Goal: Task Accomplishment & Management: Use online tool/utility

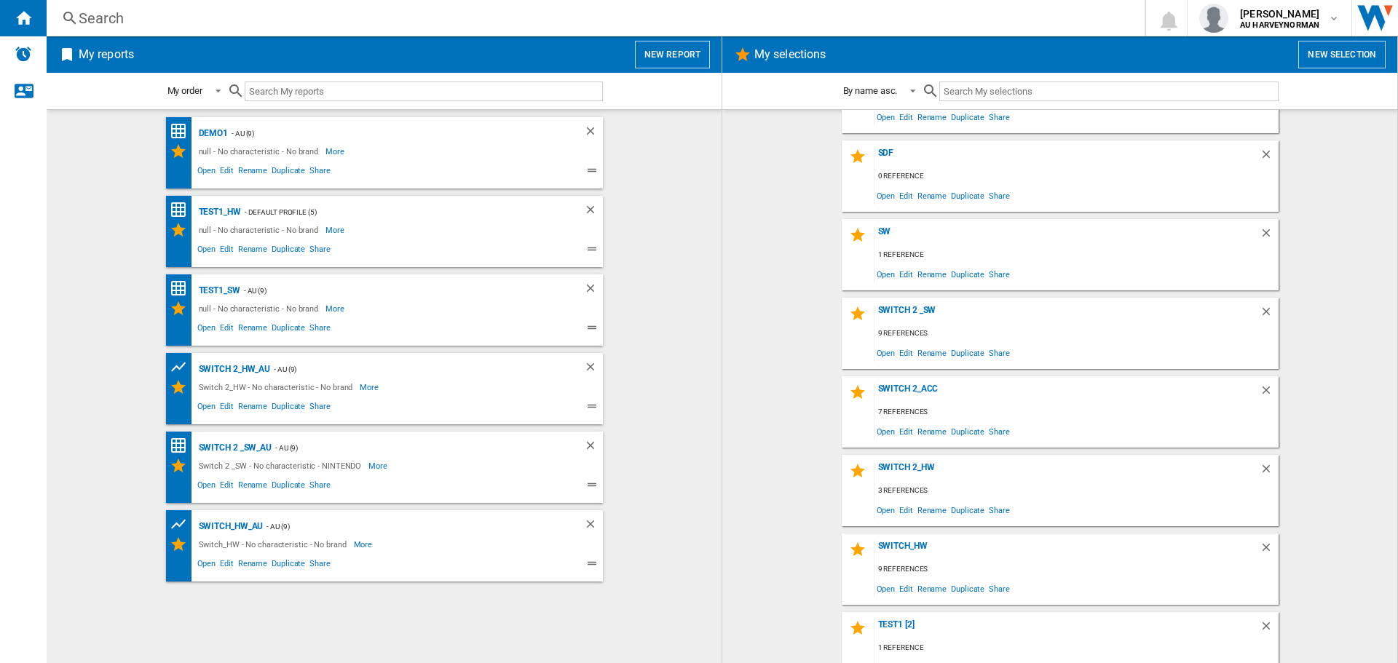
scroll to position [218, 0]
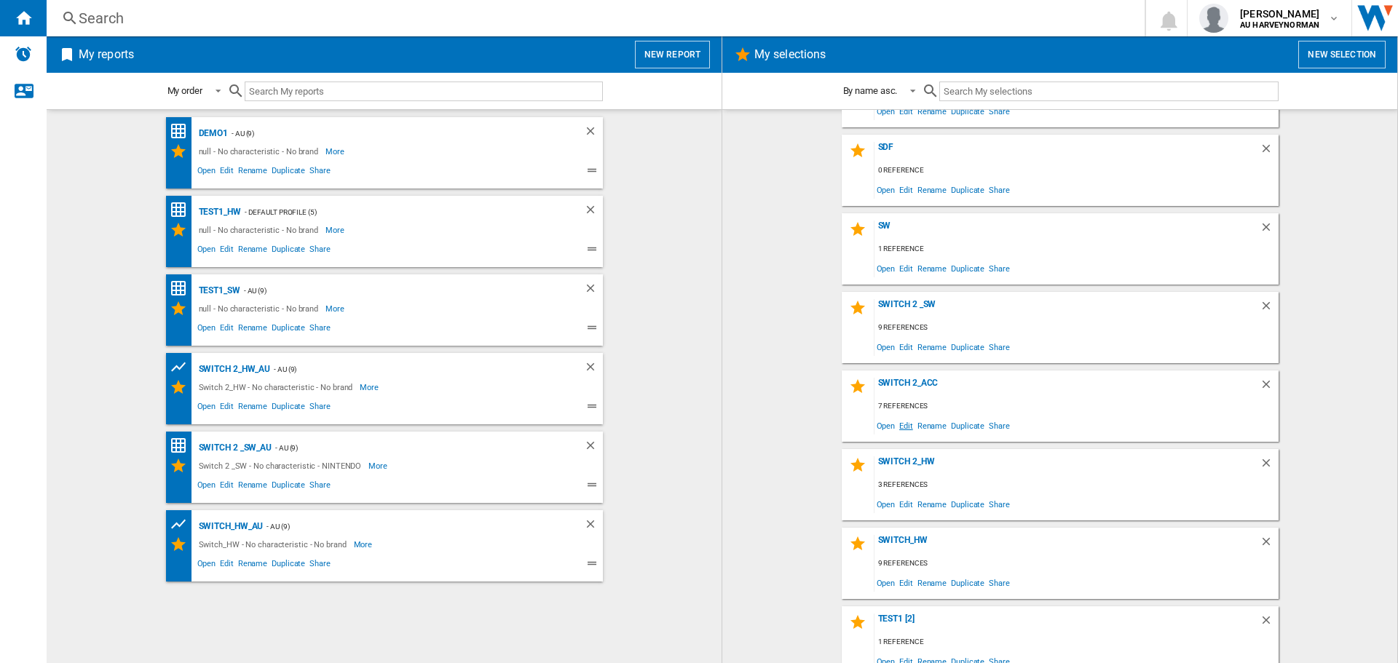
click at [900, 426] on span "Edit" at bounding box center [906, 426] width 18 height 20
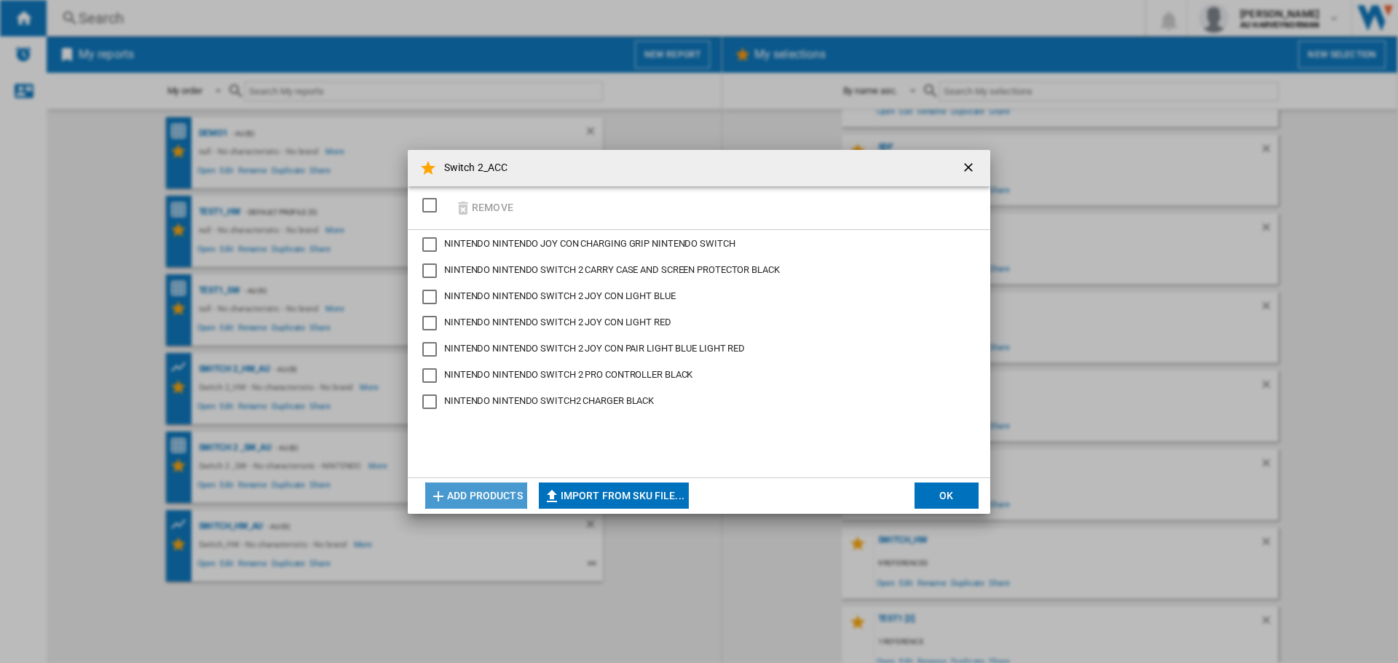
click at [502, 498] on button "Add products" at bounding box center [476, 496] width 102 height 26
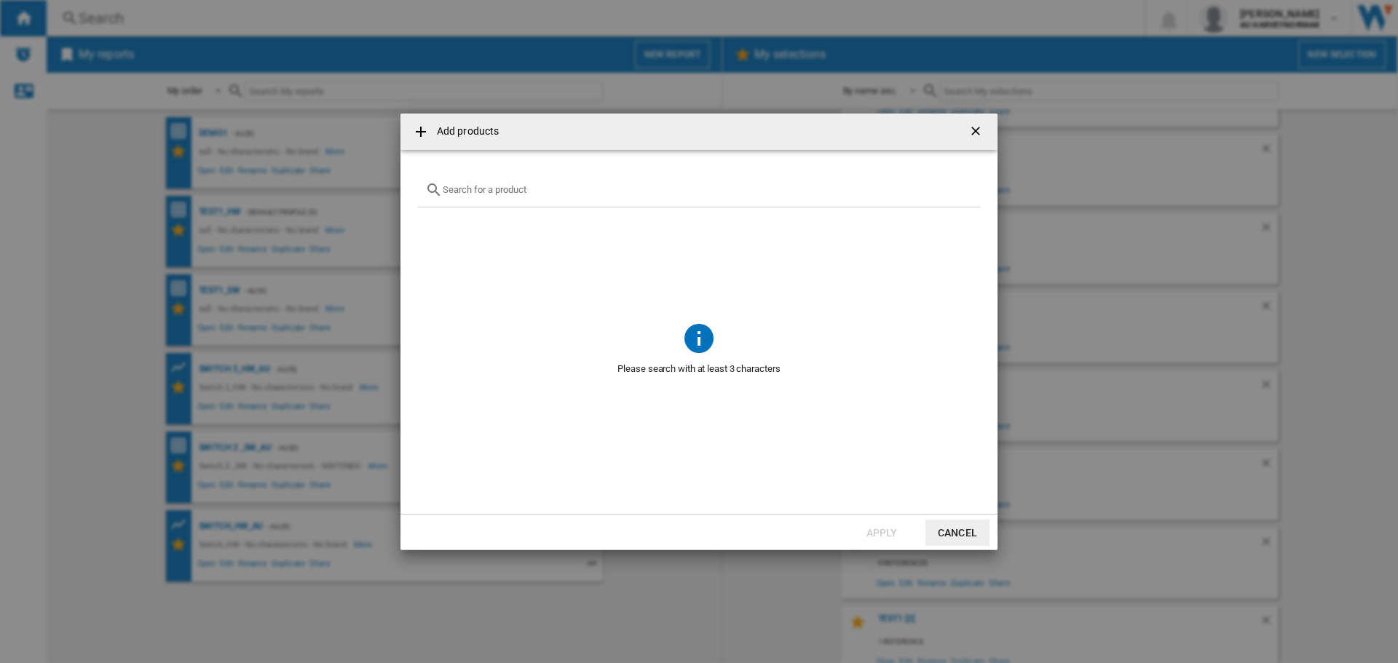
click at [485, 189] on input "text" at bounding box center [708, 189] width 530 height 11
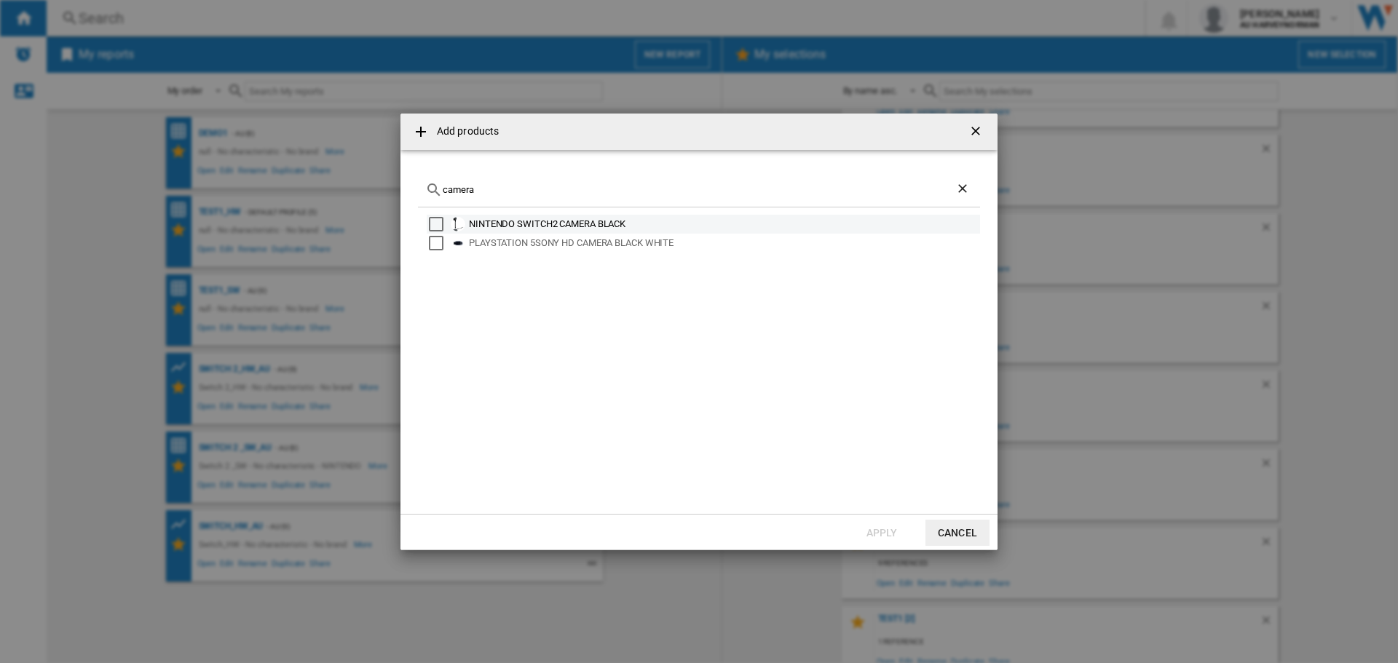
type input "camera"
click at [591, 223] on div "NINTENDO SWITCH2 CAMERA BLACK" at bounding box center [723, 224] width 509 height 15
click at [894, 538] on button "Apply" at bounding box center [882, 533] width 64 height 26
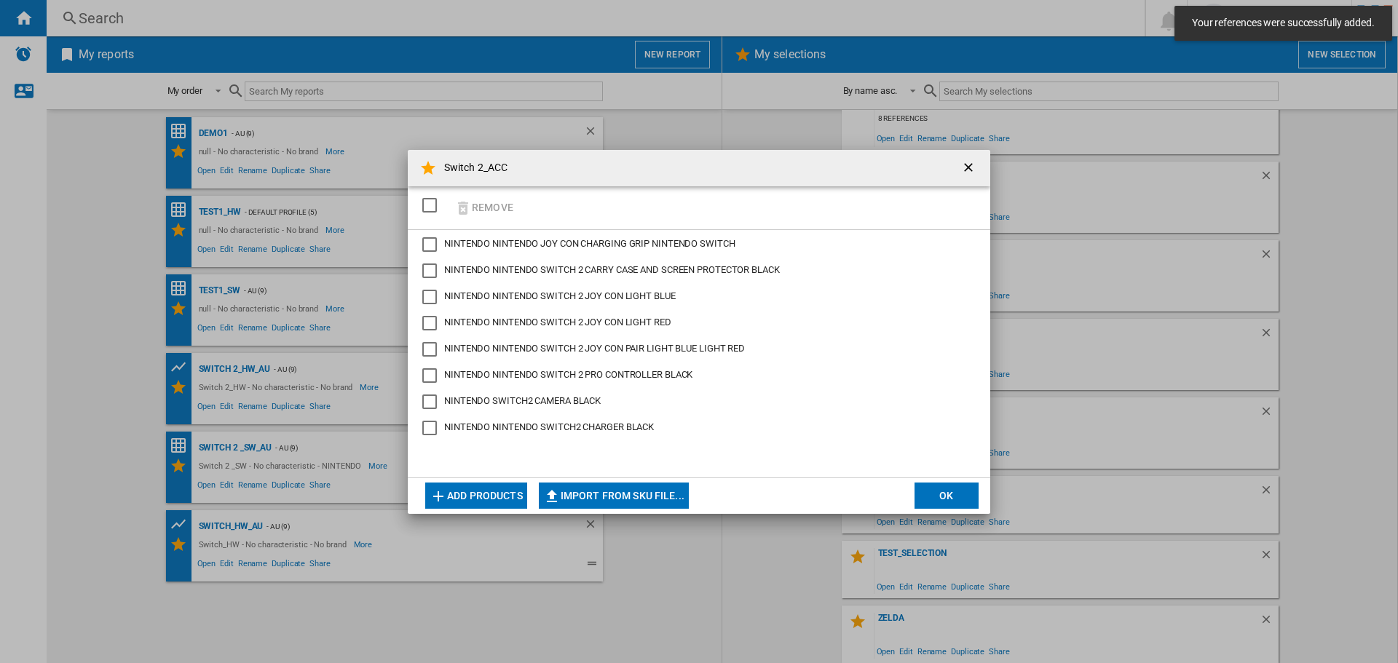
scroll to position [469, 0]
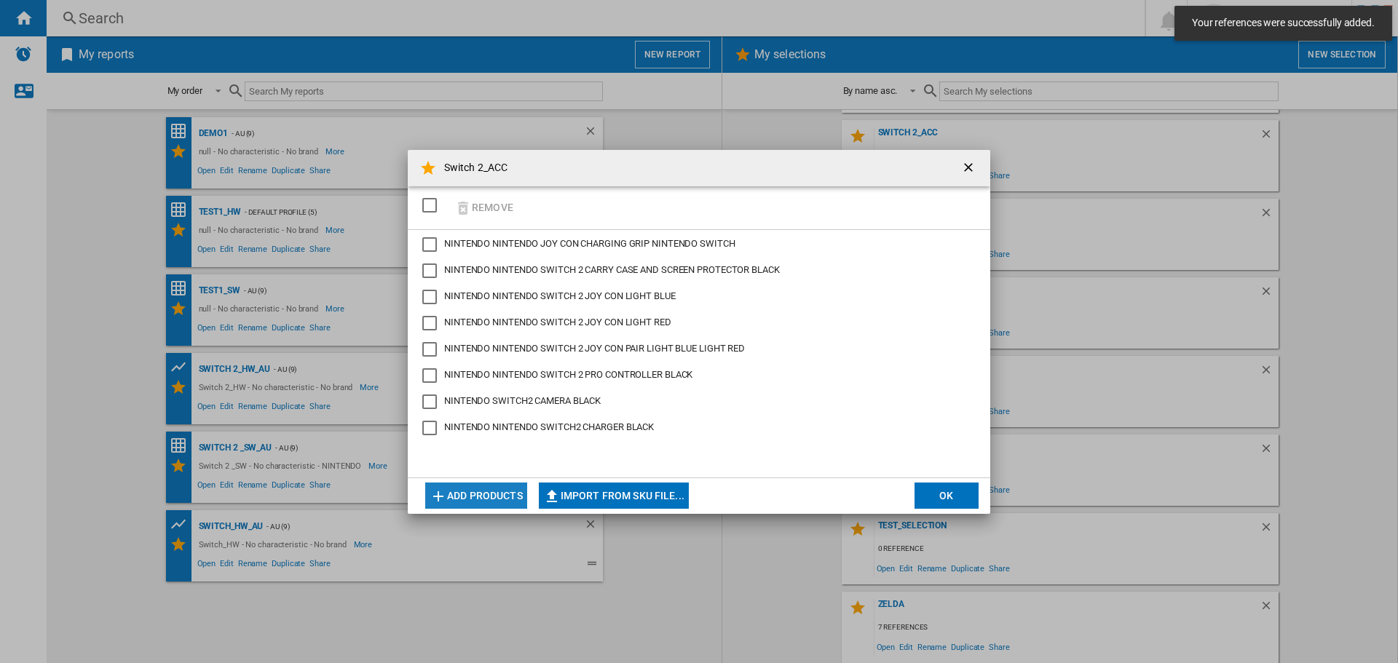
click at [478, 496] on button "Add products" at bounding box center [476, 496] width 102 height 26
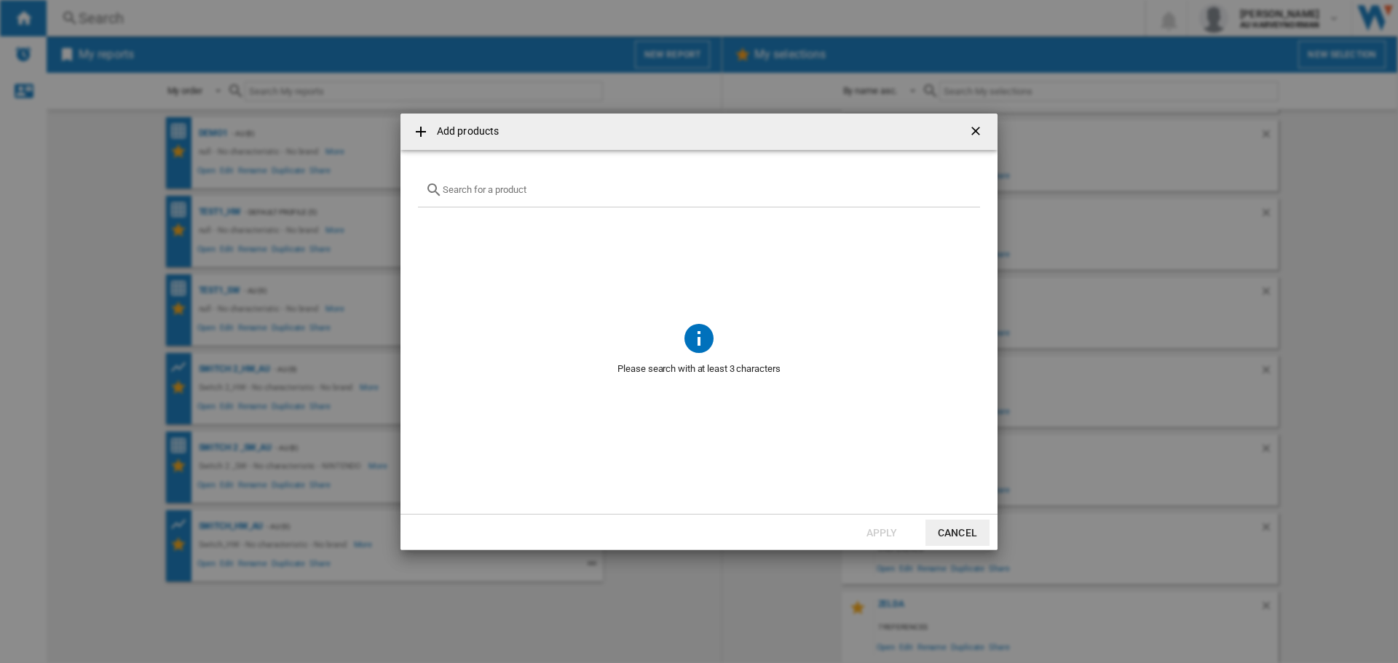
click at [470, 196] on div "{{getI18NText('SELECTIONS.EDITION_POPUP.OPEN_PRODUCTS_POPUP')}} {{::getI18NText…" at bounding box center [699, 190] width 562 height 34
click at [470, 192] on input "{{getI18NText('SELECTIONS.EDITION_POPUP.OPEN_PRODUCTS_POPUP')}} {{::getI18NText…" at bounding box center [708, 189] width 530 height 11
type input "wheel pair"
click at [553, 226] on div "NINTENDO SWITCH 2 JOY CON WHEEL PAIR BLUE RED" at bounding box center [723, 224] width 509 height 15
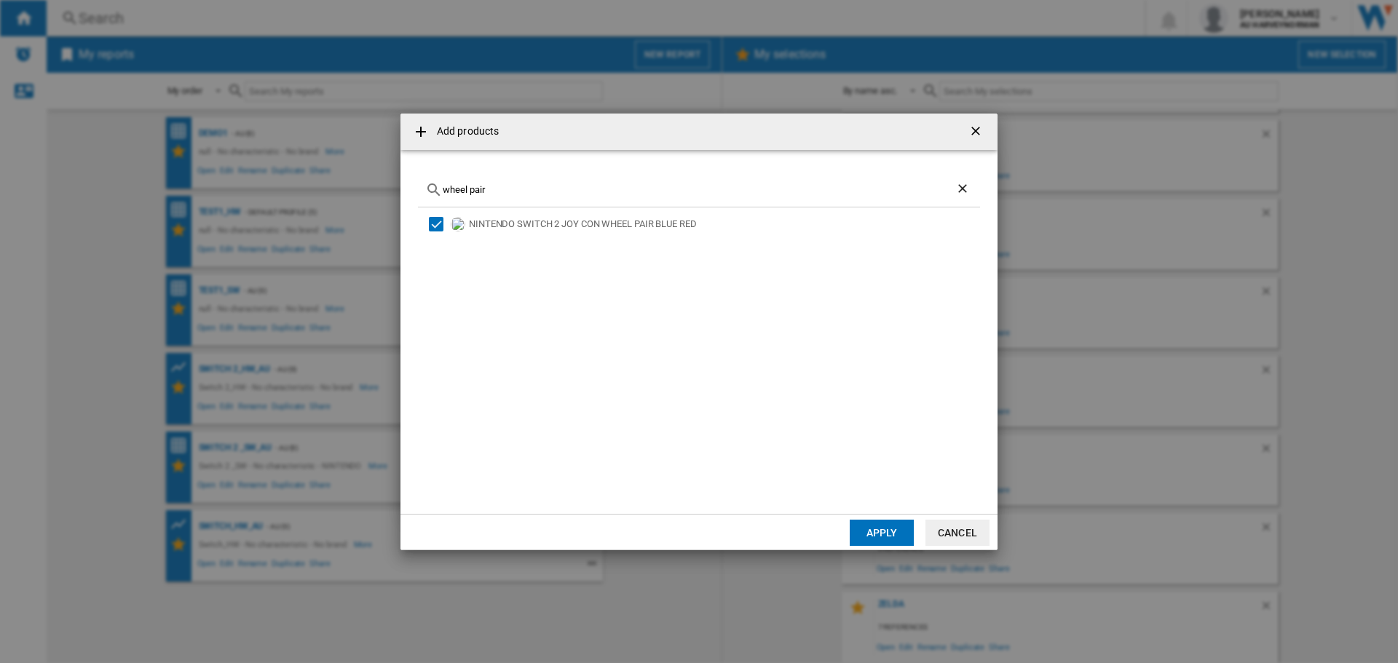
click at [888, 539] on button "Apply" at bounding box center [882, 533] width 64 height 26
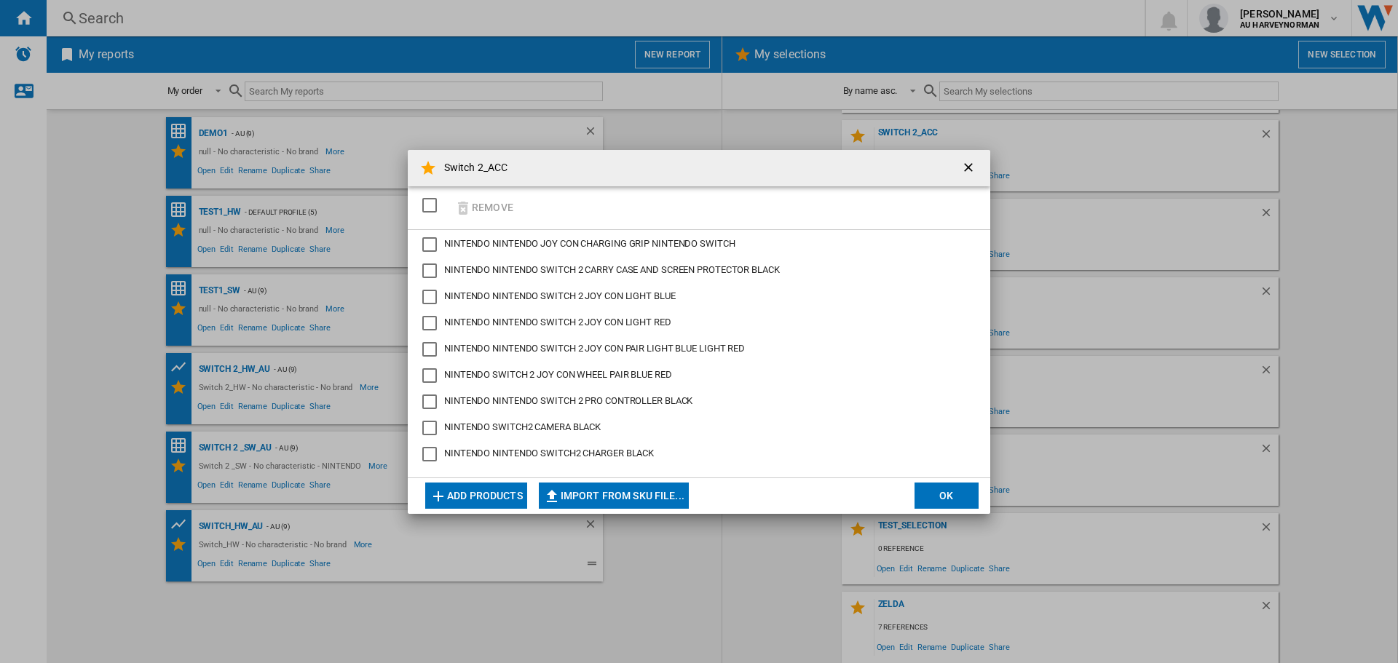
scroll to position [3, 0]
click at [942, 495] on button "OK" at bounding box center [946, 496] width 64 height 26
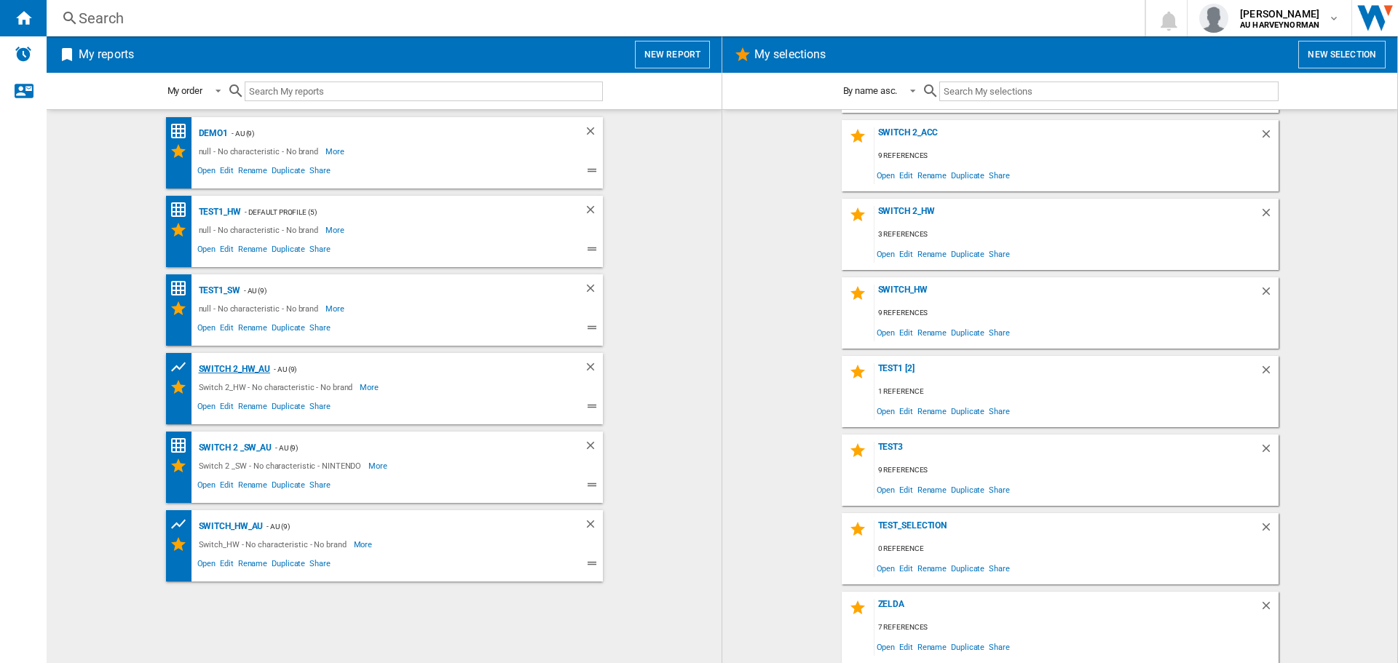
click at [243, 373] on div "Switch 2_HW_AU" at bounding box center [233, 369] width 76 height 18
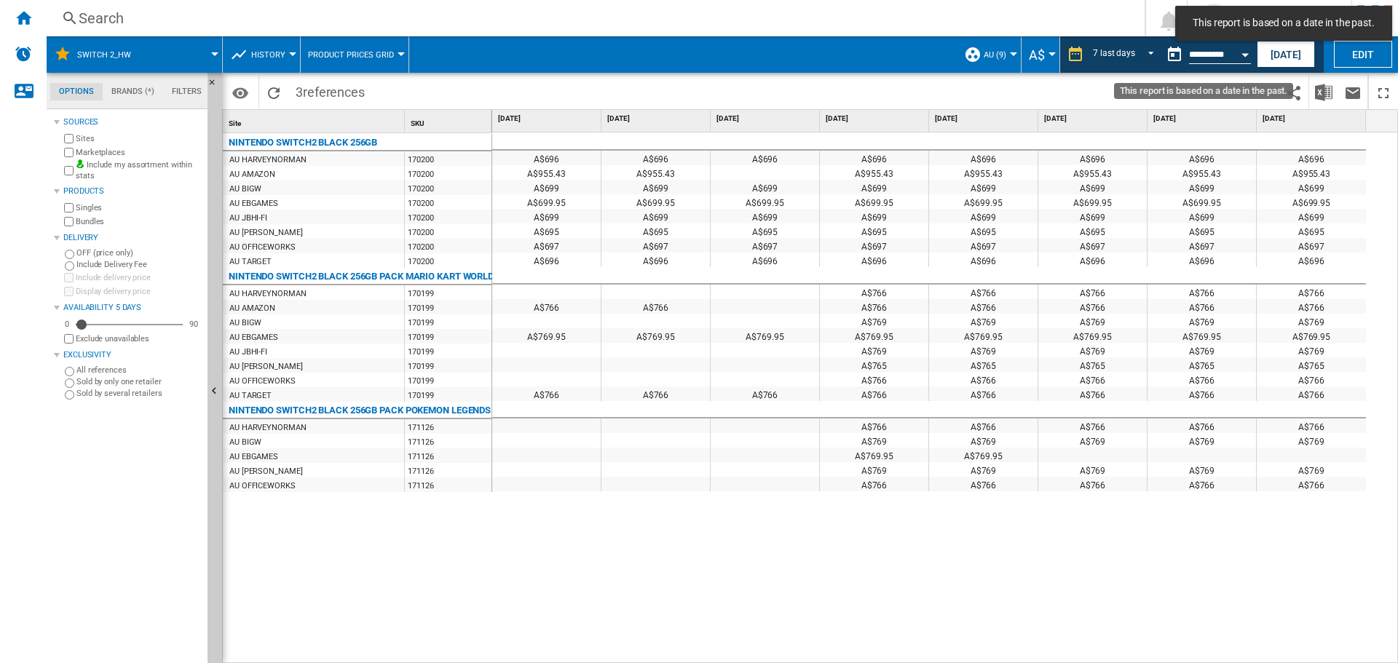
click at [1223, 47] on md-datepicker "**********" at bounding box center [1212, 54] width 104 height 29
click at [1246, 57] on button "Open calendar" at bounding box center [1245, 52] width 26 height 26
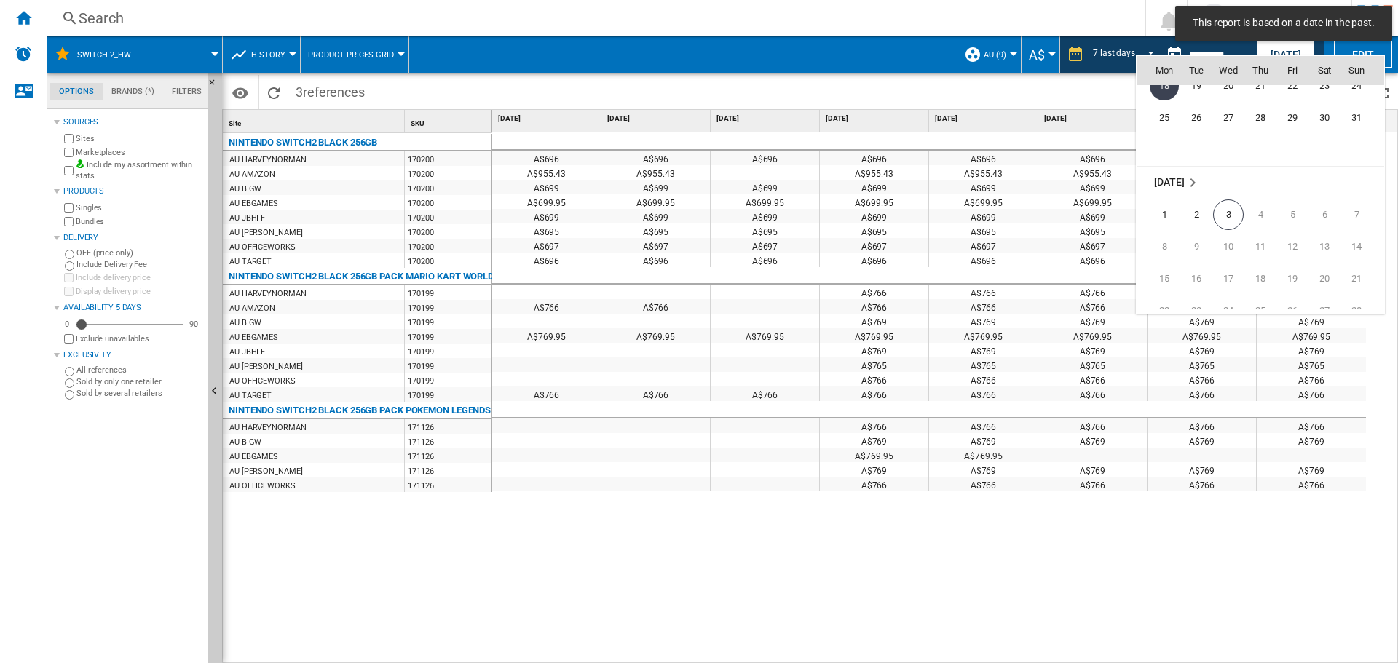
scroll to position [6897, 0]
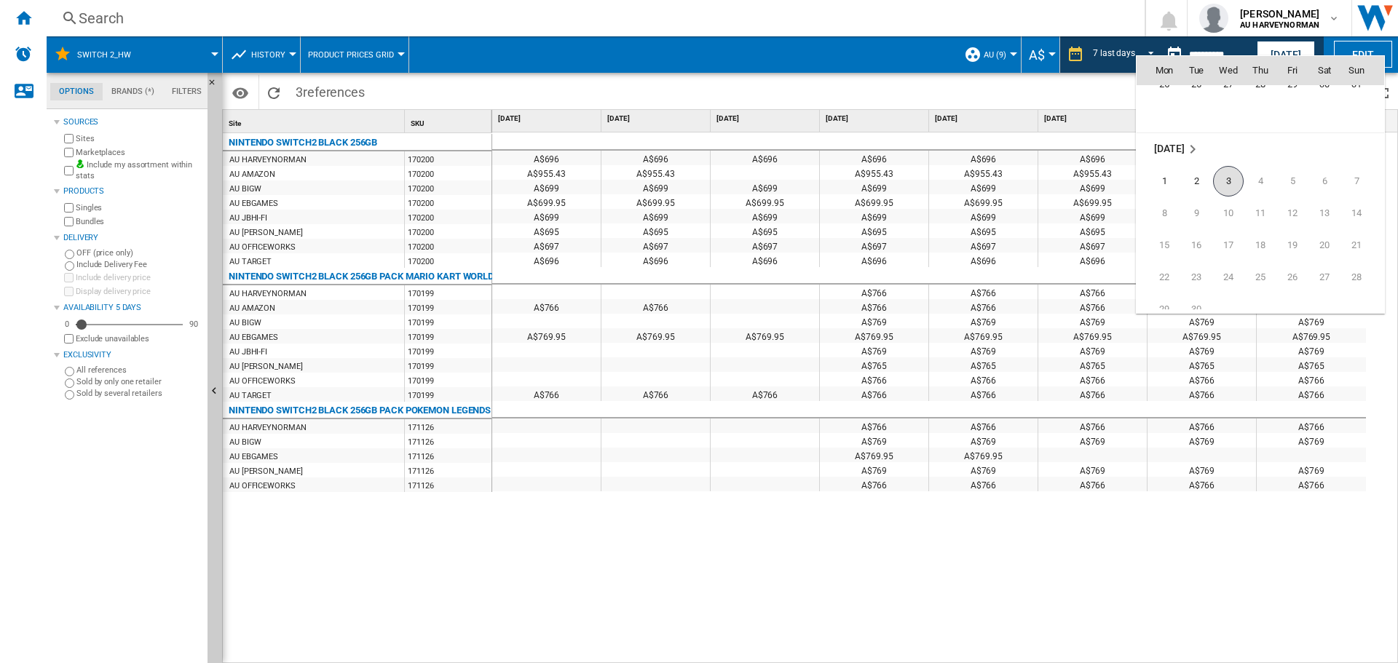
click at [1217, 186] on span "3" at bounding box center [1228, 181] width 31 height 31
type input "**********"
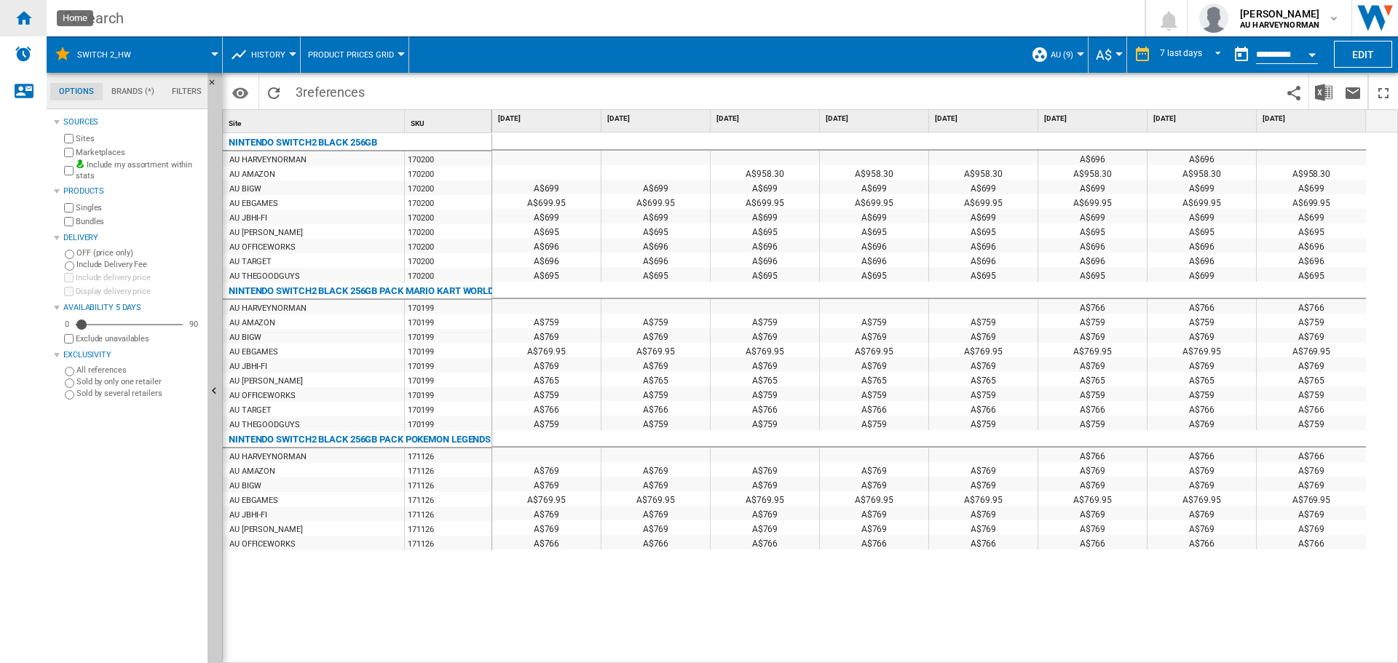
click at [15, 15] on ng-md-icon "Home" at bounding box center [23, 17] width 17 height 17
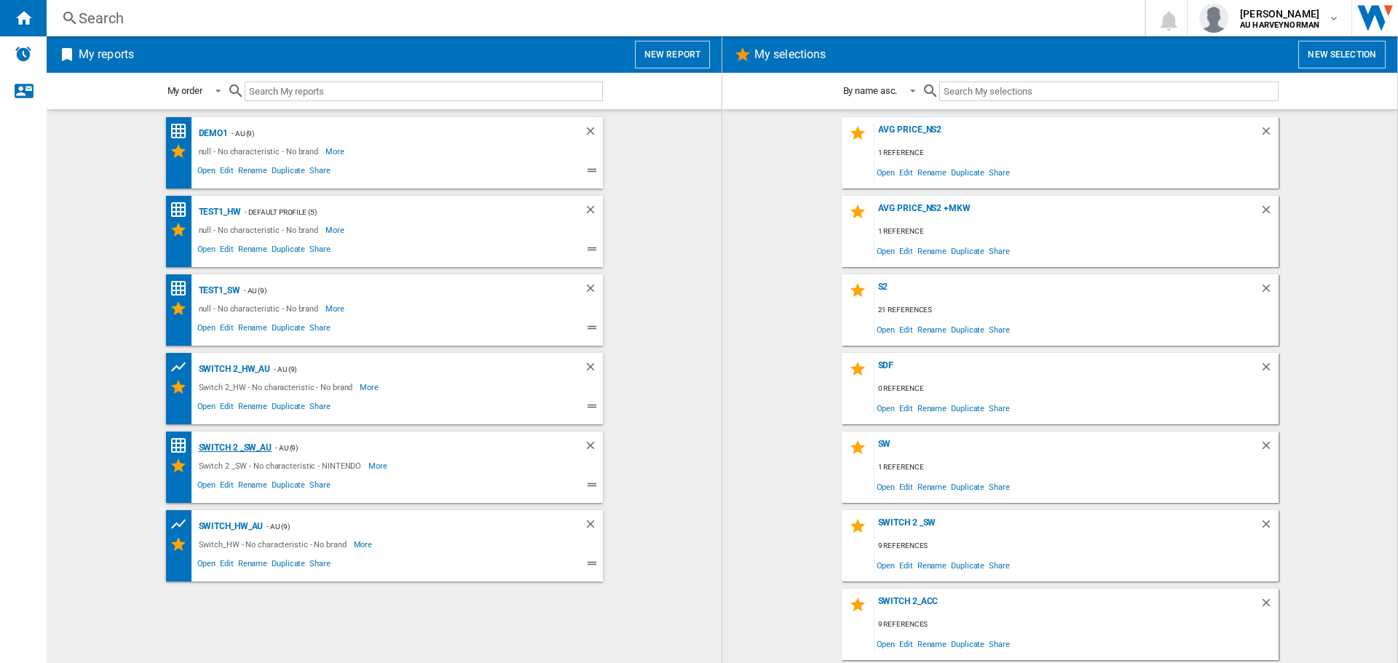
click at [251, 447] on div "Switch 2 _SW_AU" at bounding box center [233, 448] width 77 height 18
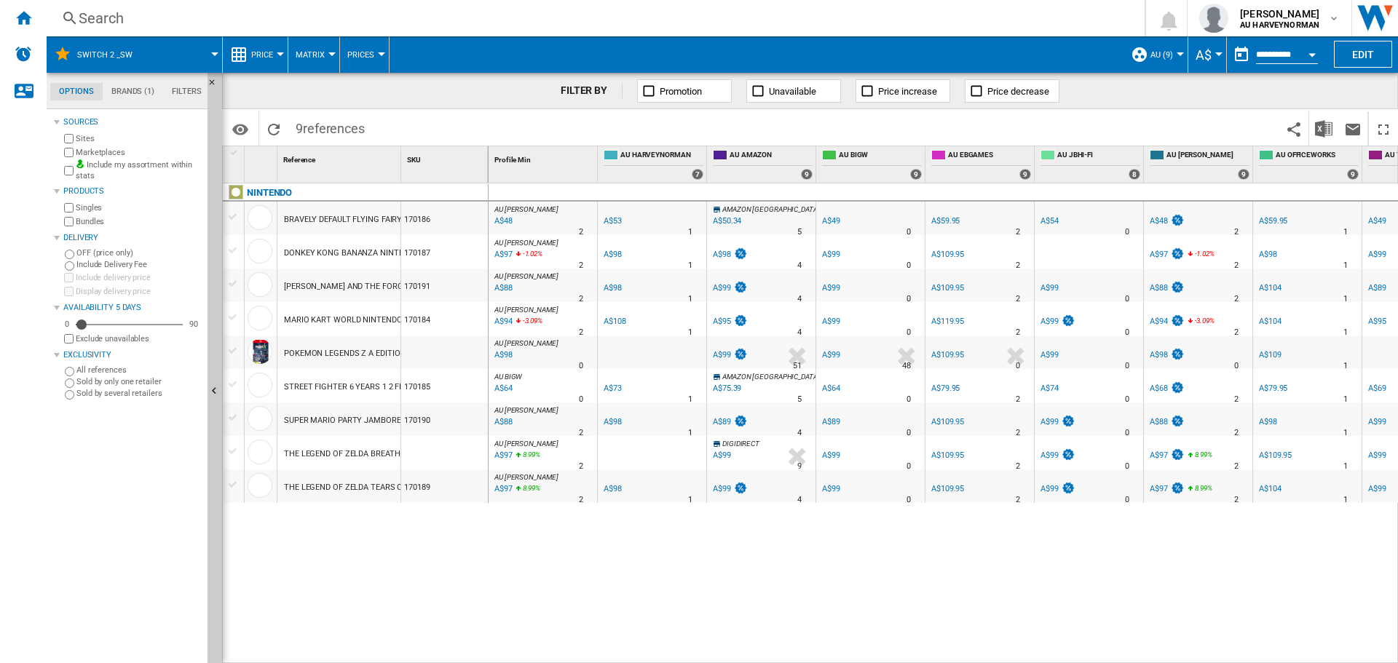
click at [280, 58] on button "Price" at bounding box center [265, 54] width 29 height 36
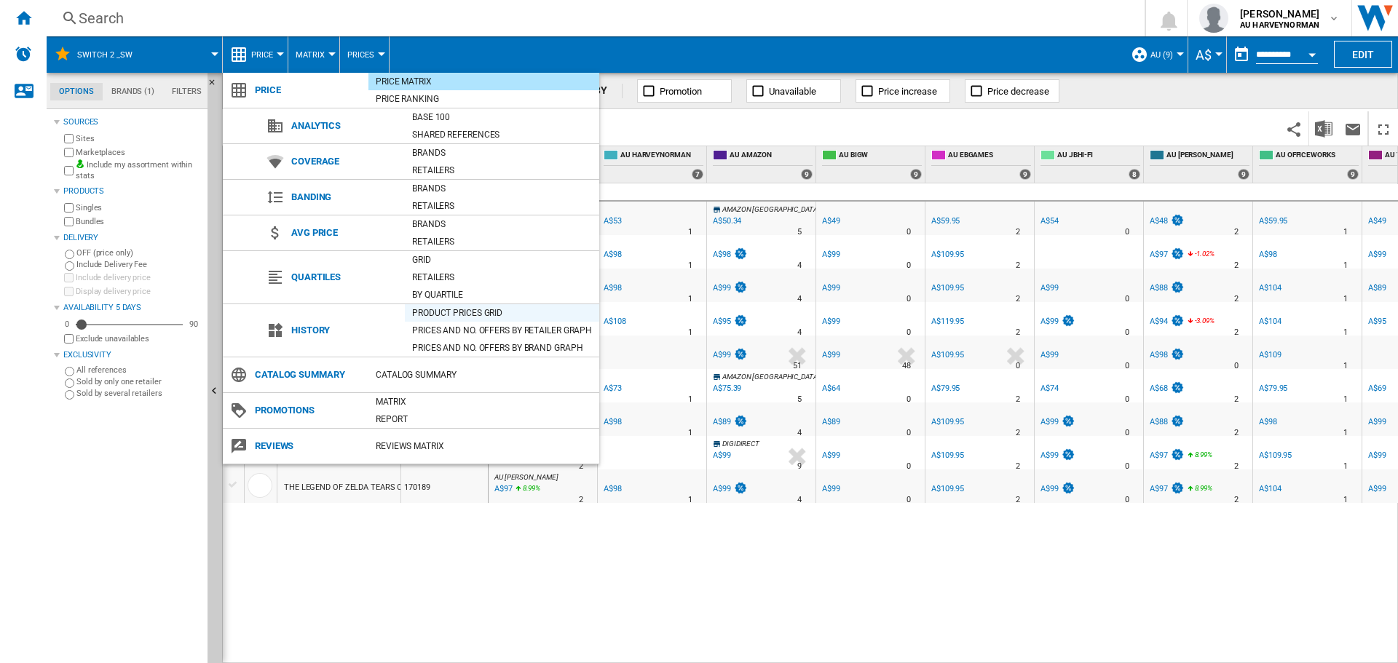
click at [437, 306] on div "Product prices grid" at bounding box center [502, 313] width 194 height 15
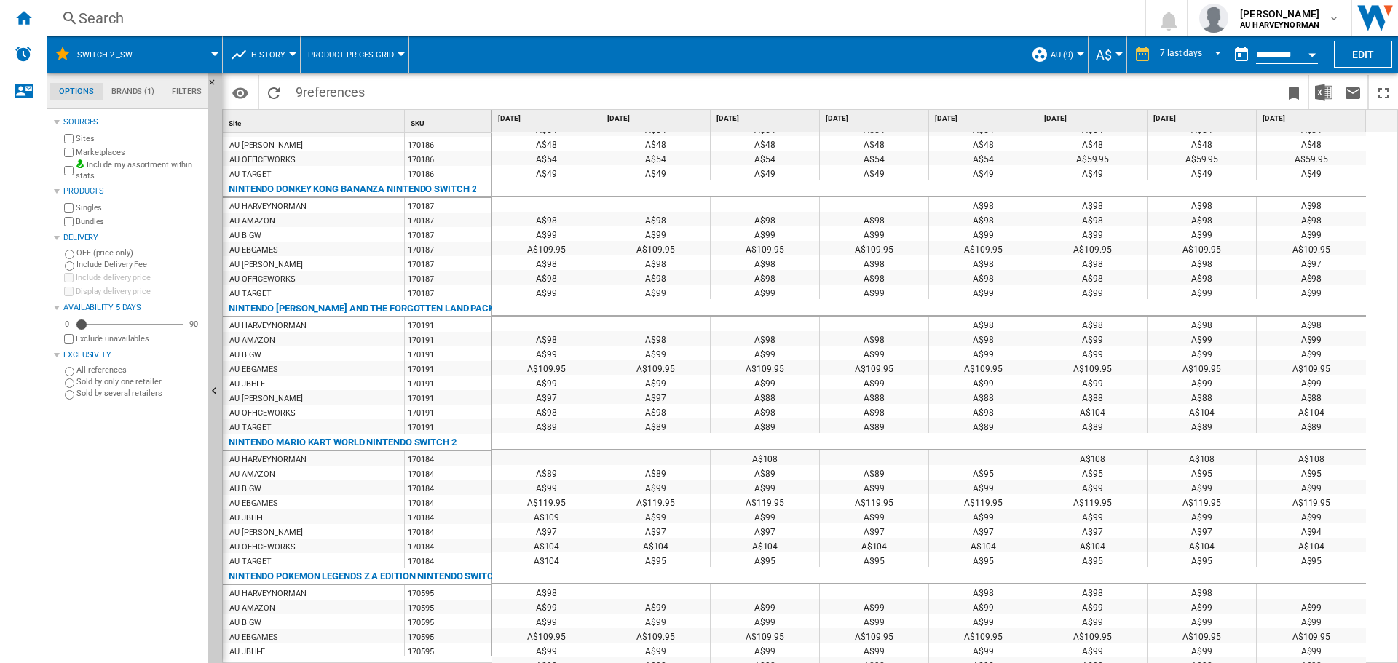
drag, startPoint x: 489, startPoint y: 124, endPoint x: 556, endPoint y: 127, distance: 67.0
click at [556, 127] on div "Site 1 SKU 1 NINTENDO BRAVELY DEFAULT FLYING FAIRY HD REMASTER NINTENDO SWITCH …" at bounding box center [810, 386] width 1174 height 553
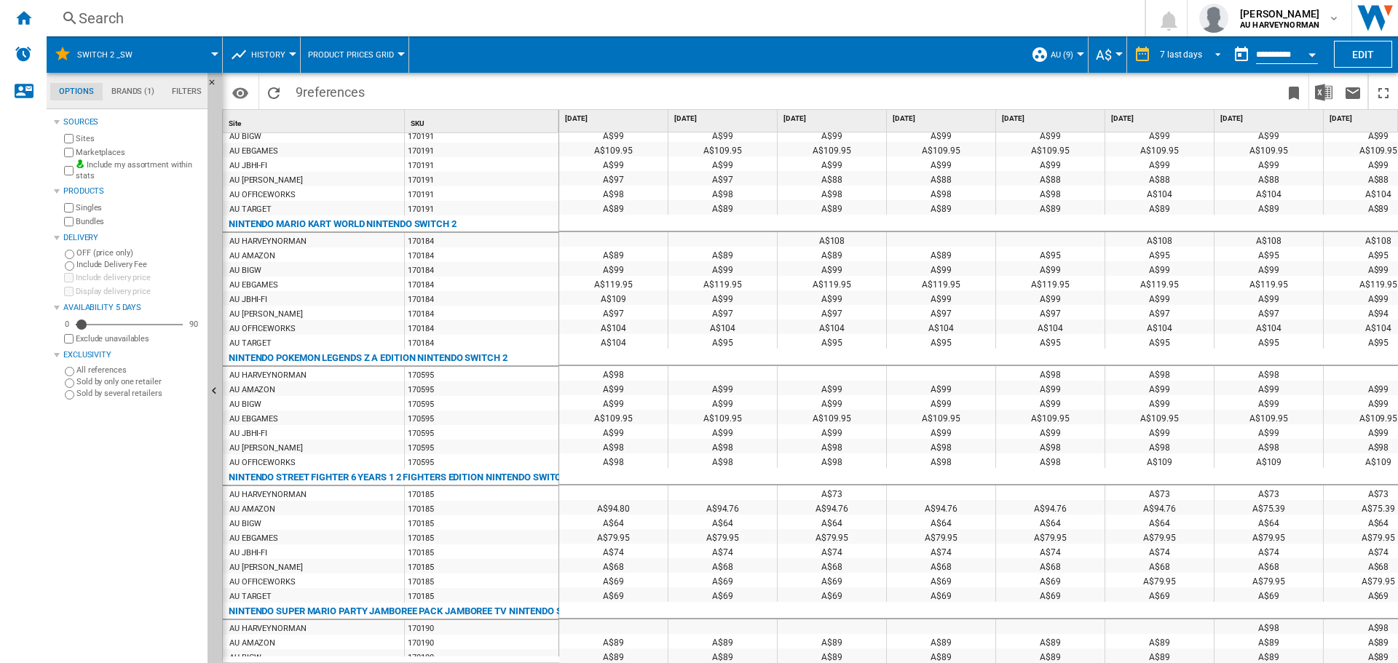
click at [1177, 53] on div "7 last days" at bounding box center [1181, 55] width 42 height 10
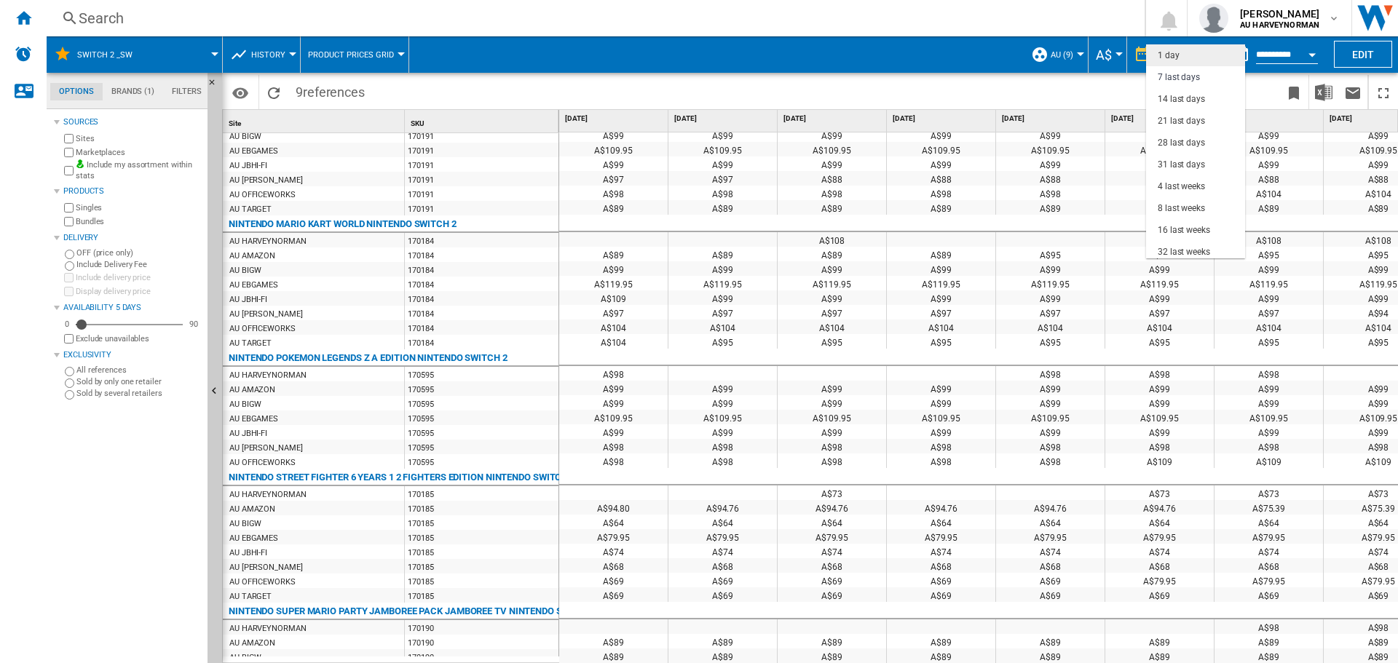
drag, startPoint x: 1187, startPoint y: 52, endPoint x: 1230, endPoint y: 114, distance: 75.3
click at [1186, 52] on md-option "1 day" at bounding box center [1195, 55] width 99 height 22
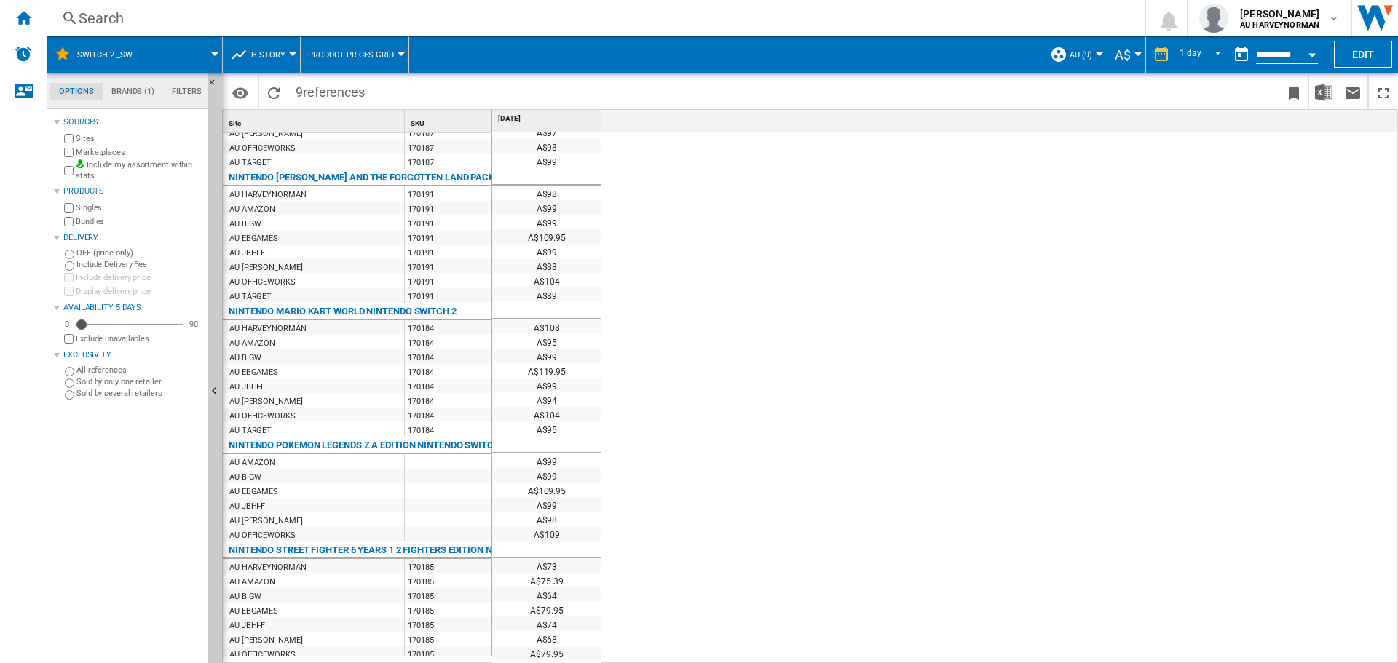
scroll to position [291, 0]
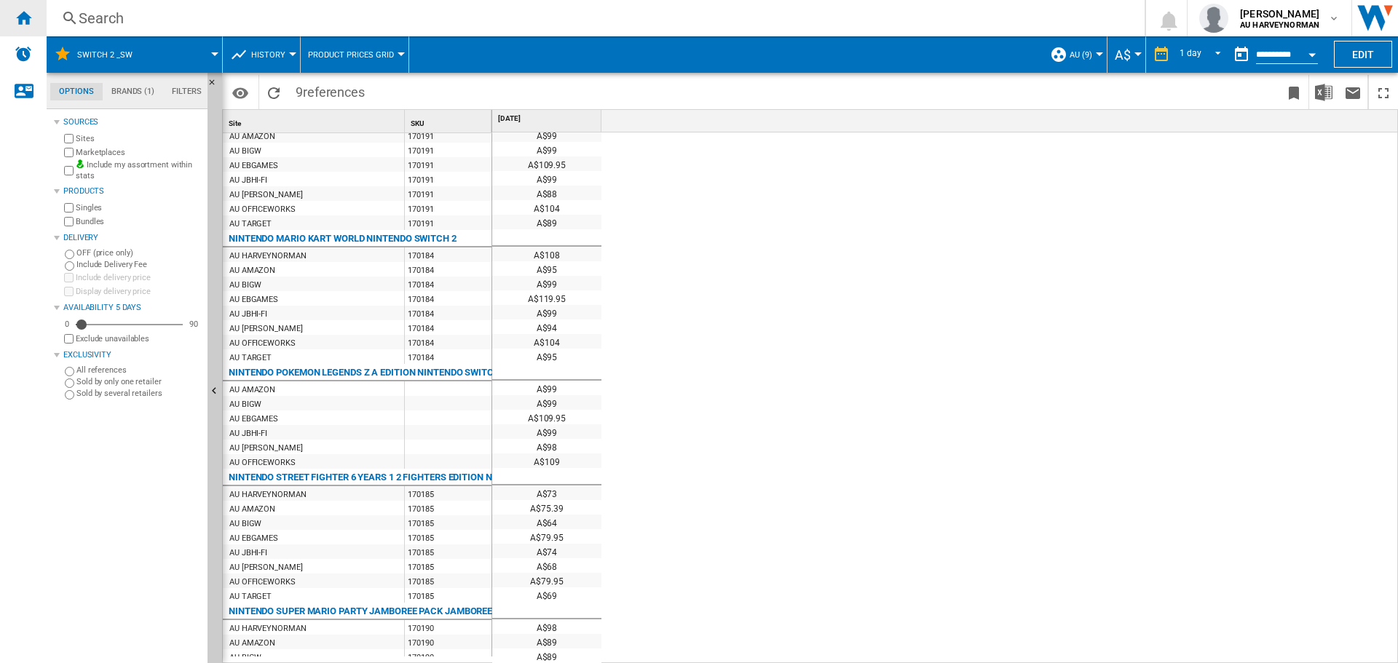
click at [19, 15] on ng-md-icon "Home" at bounding box center [23, 17] width 17 height 17
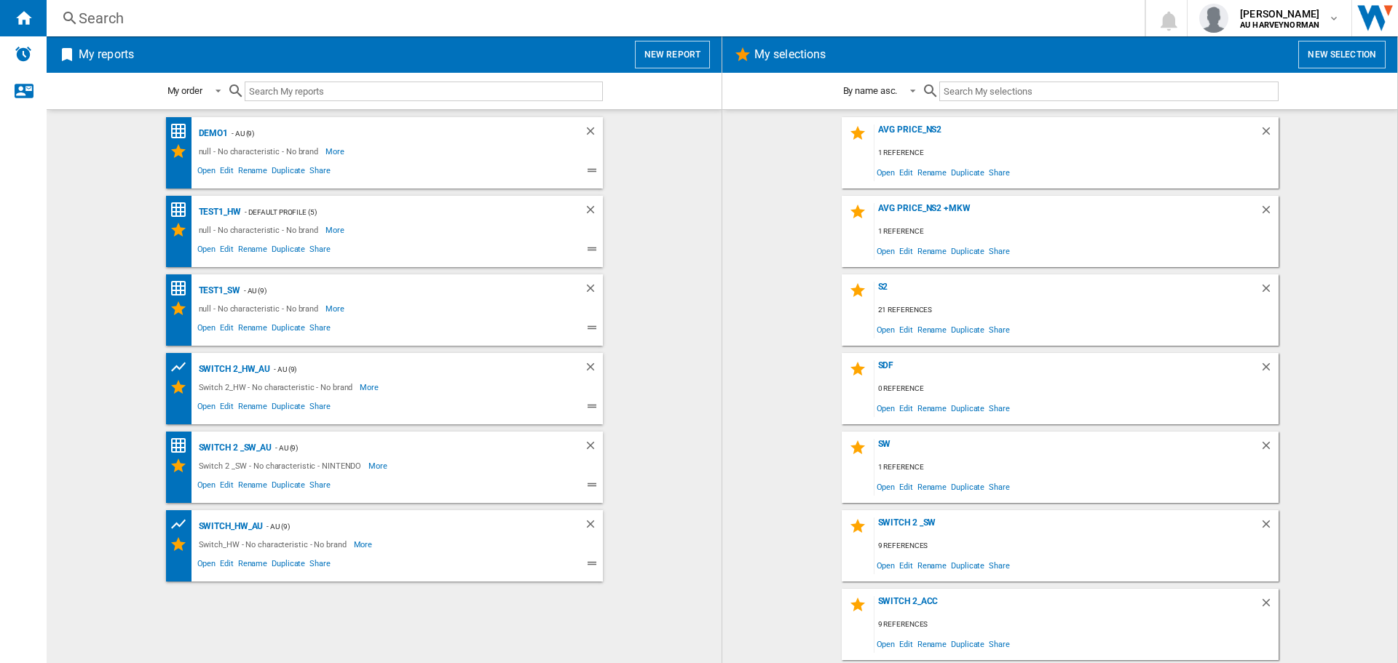
click at [667, 66] on button "New report" at bounding box center [672, 55] width 75 height 28
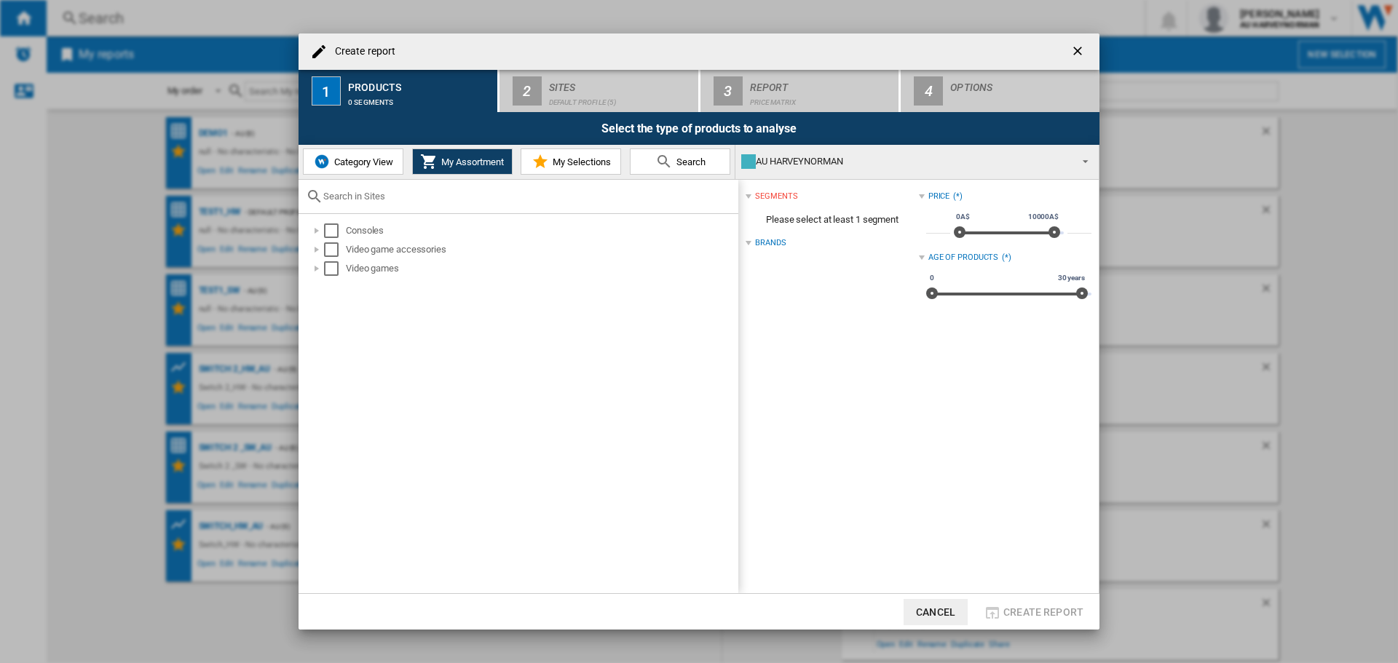
click at [554, 163] on span "My Selections" at bounding box center [580, 162] width 62 height 11
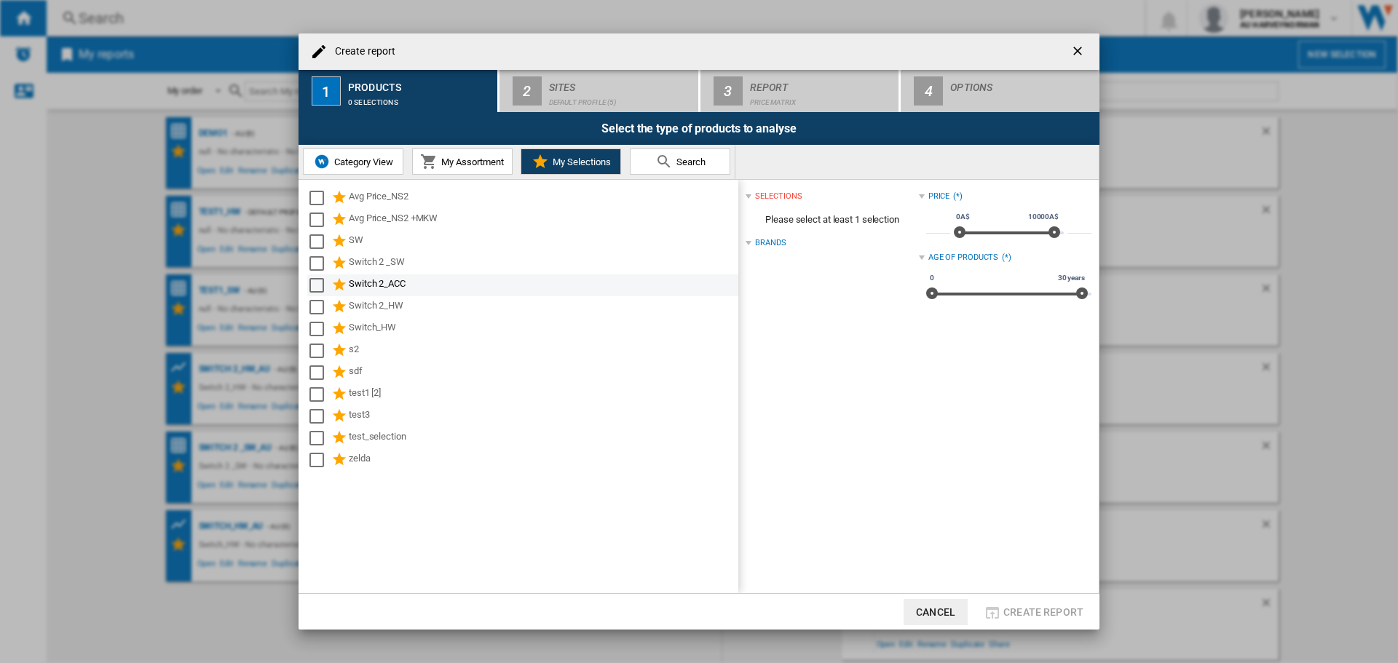
click at [363, 285] on div "Switch 2_ACC" at bounding box center [542, 285] width 387 height 17
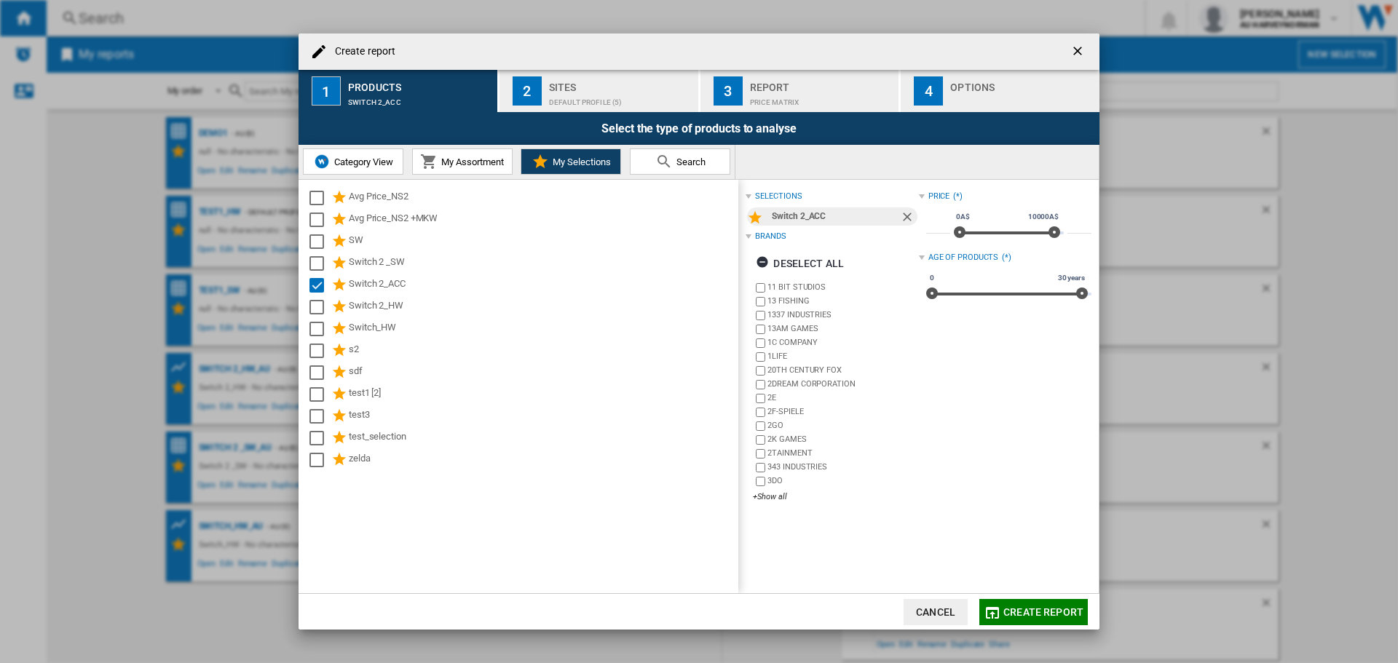
click at [617, 97] on div "Default profile (5)" at bounding box center [620, 98] width 143 height 15
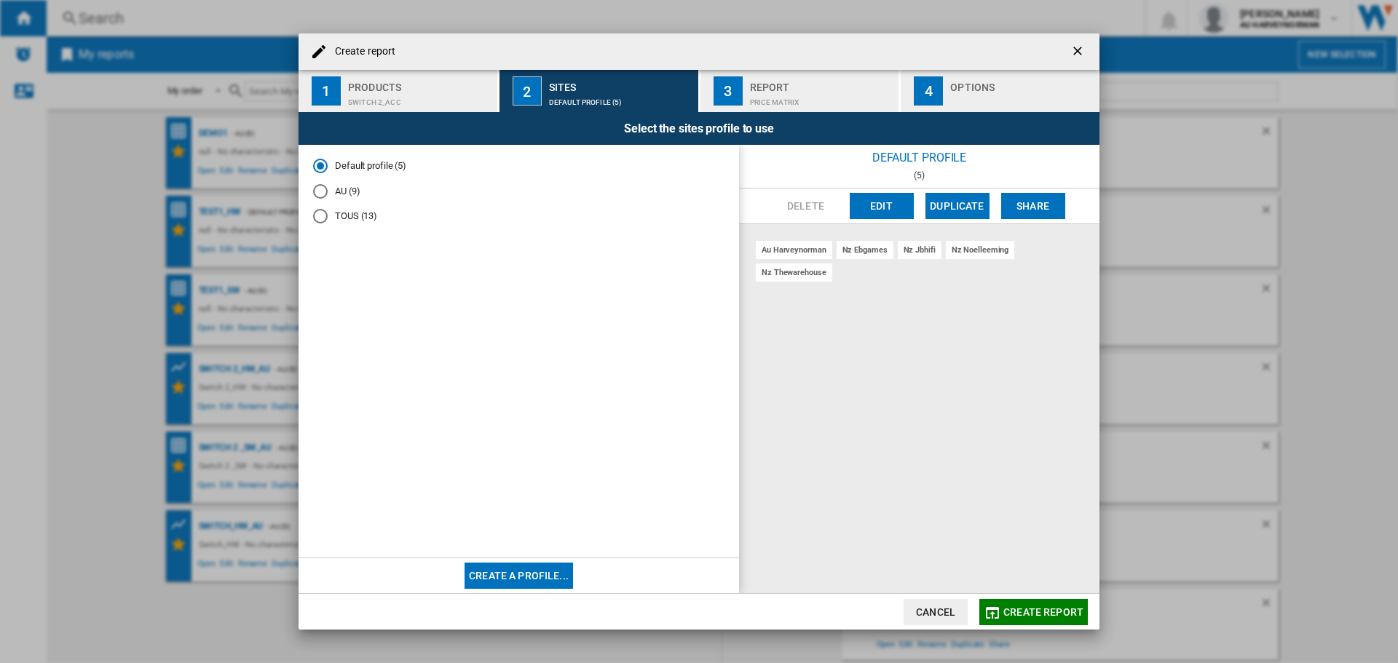
click at [332, 189] on md-radio-button "AU (9)" at bounding box center [518, 191] width 411 height 14
click at [1050, 608] on span "Create report" at bounding box center [1043, 612] width 80 height 12
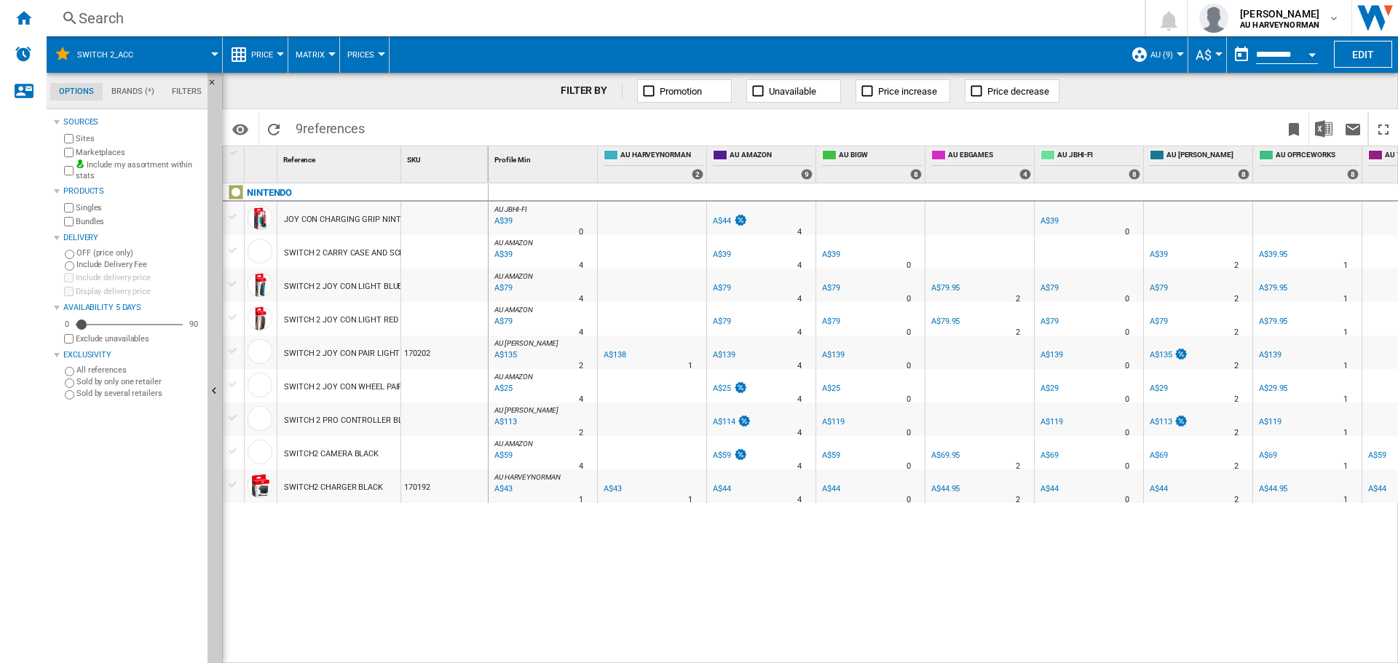
scroll to position [0, 182]
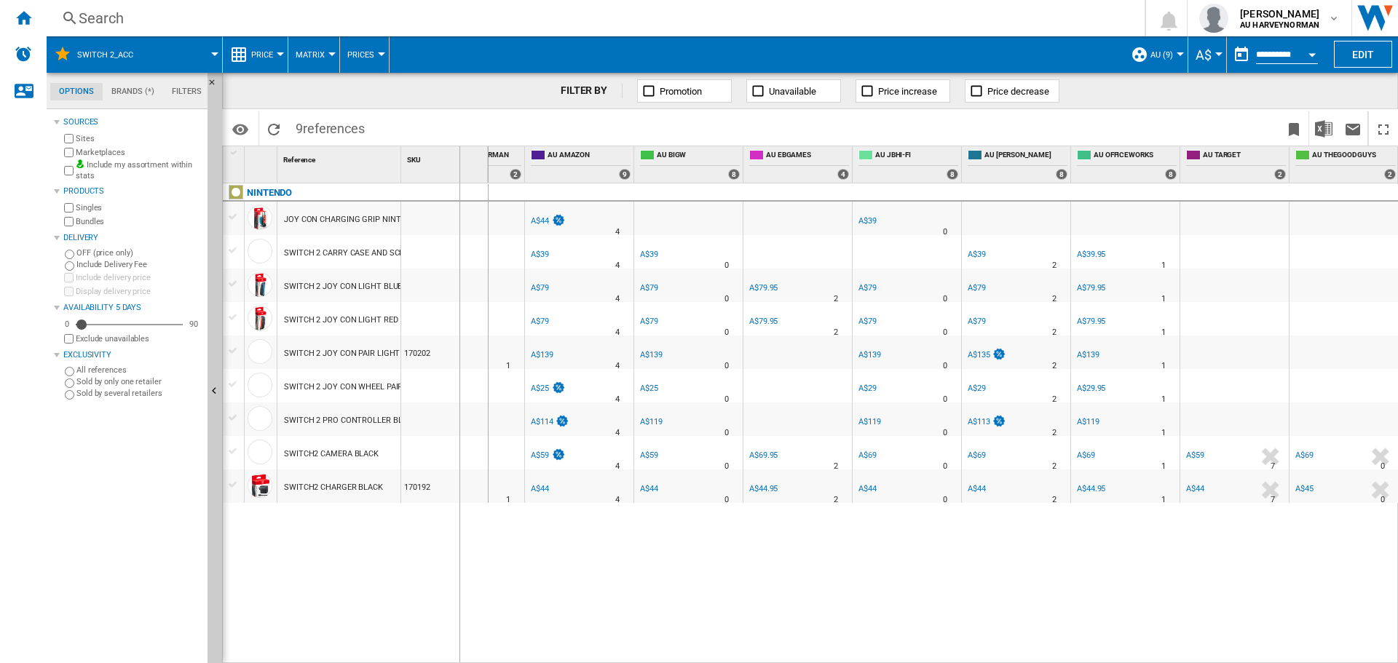
drag, startPoint x: 400, startPoint y: 162, endPoint x: 459, endPoint y: 164, distance: 59.0
click at [459, 164] on div "1 Reference 1 SKU 1" at bounding box center [356, 164] width 266 height 36
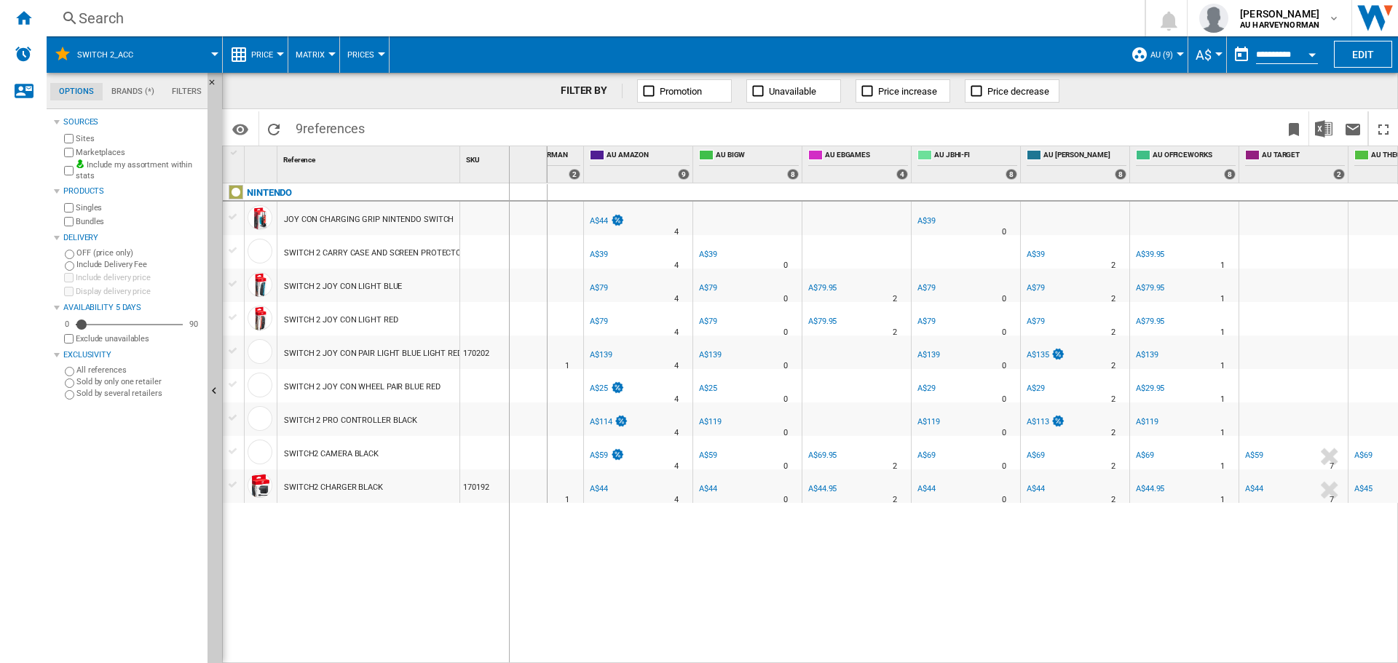
drag, startPoint x: 459, startPoint y: 164, endPoint x: 508, endPoint y: 171, distance: 50.0
click at [508, 171] on div "1 Reference 1 SKU 1" at bounding box center [385, 164] width 325 height 36
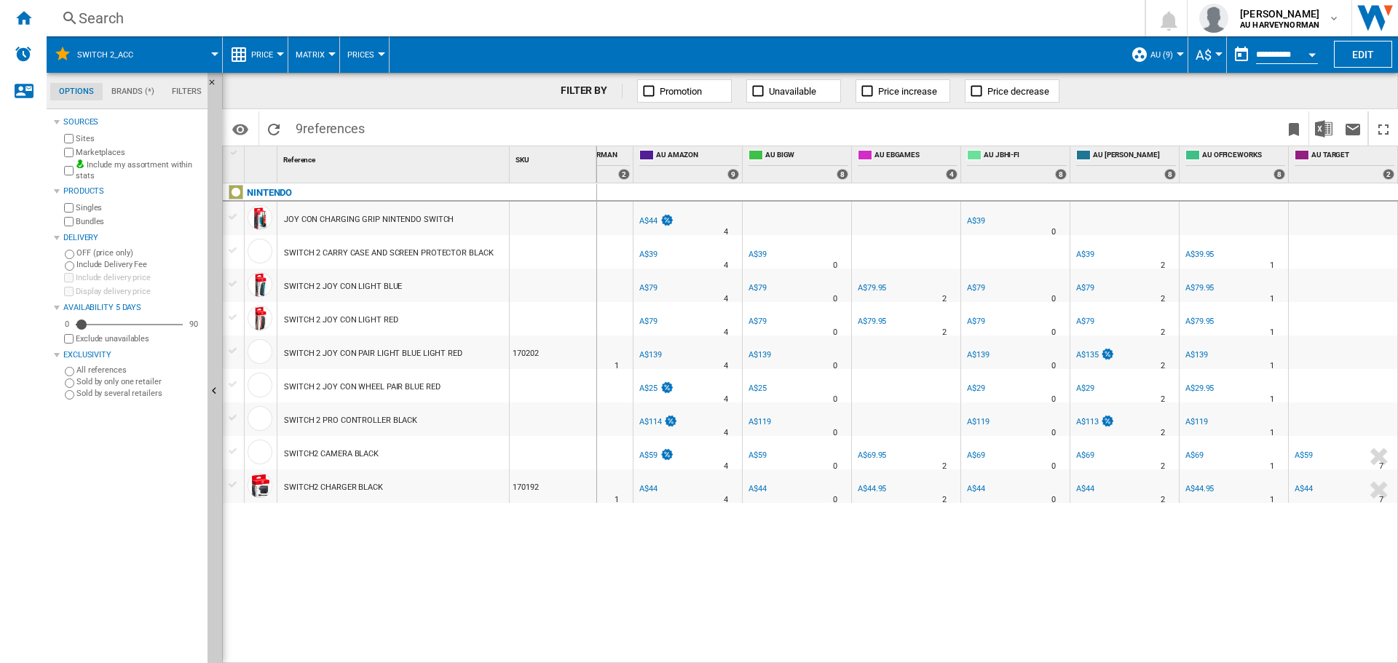
click at [858, 654] on div "AU JBHI-FI : AU JBHI-FI -1.0 % A$39 % N/A 0 AU JBHI-FI : AU JBHI-FI AU AMAZON -…" at bounding box center [997, 423] width 801 height 480
click at [276, 66] on button "Price" at bounding box center [265, 54] width 29 height 36
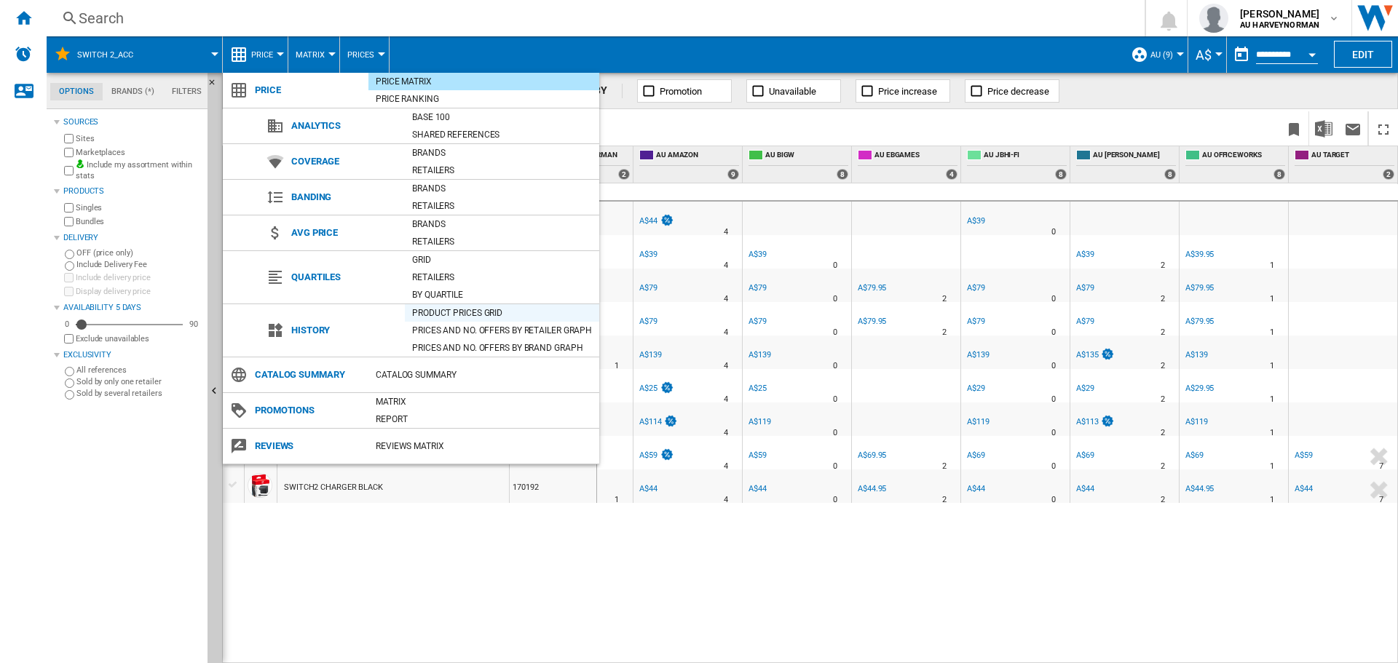
click at [438, 314] on div "Product prices grid" at bounding box center [502, 313] width 194 height 15
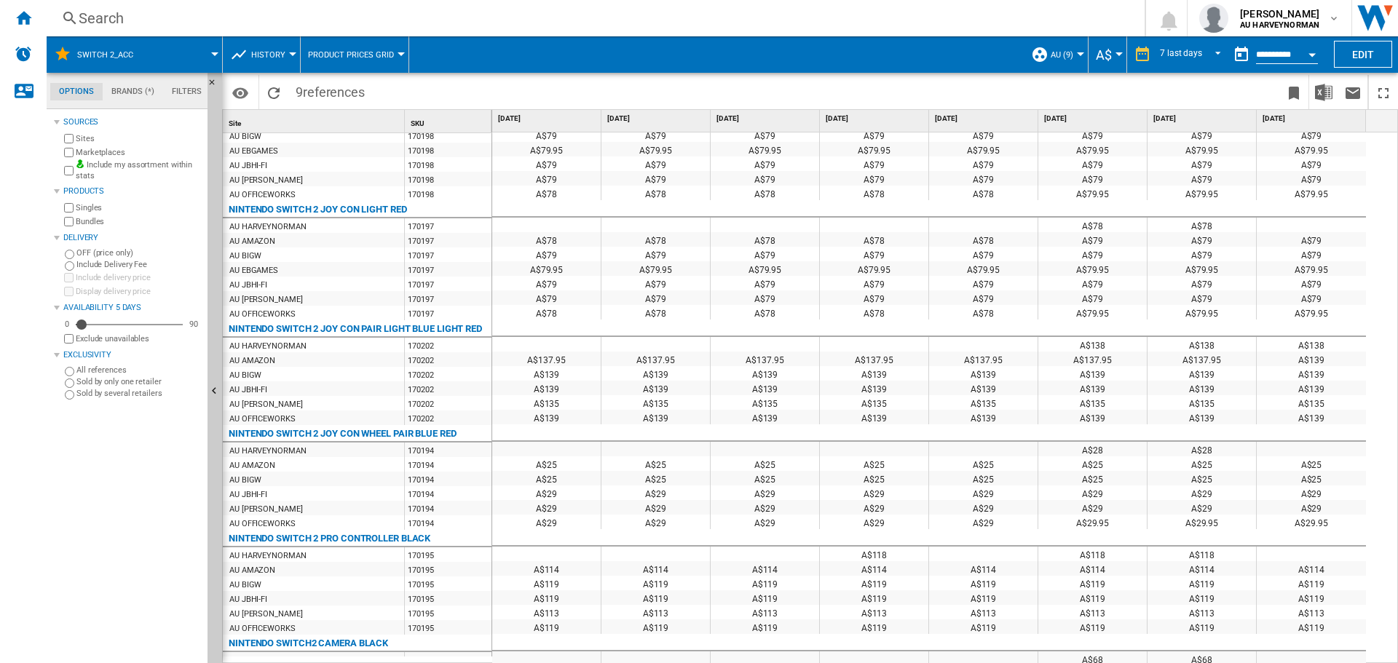
scroll to position [102, 0]
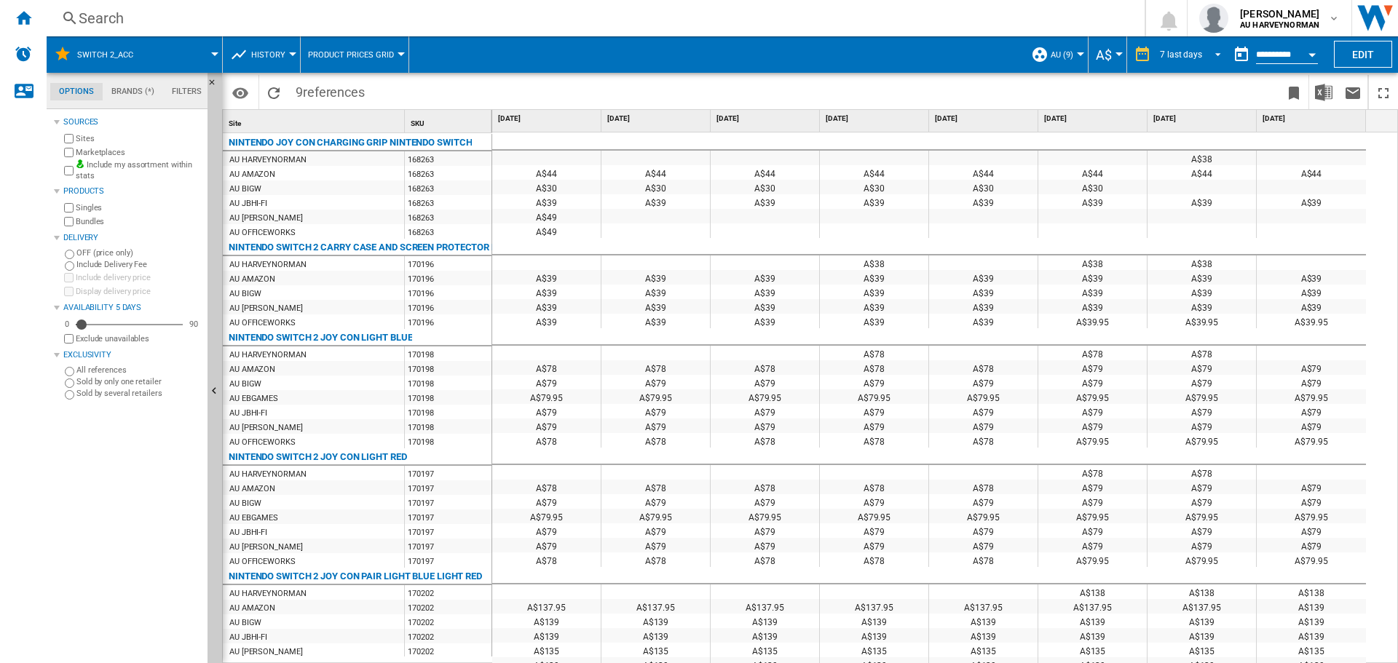
click at [1212, 53] on span "REPORTS.WIZARD.STEPS.REPORT.STEPS.REPORT_OPTIONS.PERIOD: 7 last days" at bounding box center [1213, 53] width 17 height 13
click at [1195, 60] on md-option "1 day" at bounding box center [1195, 55] width 99 height 22
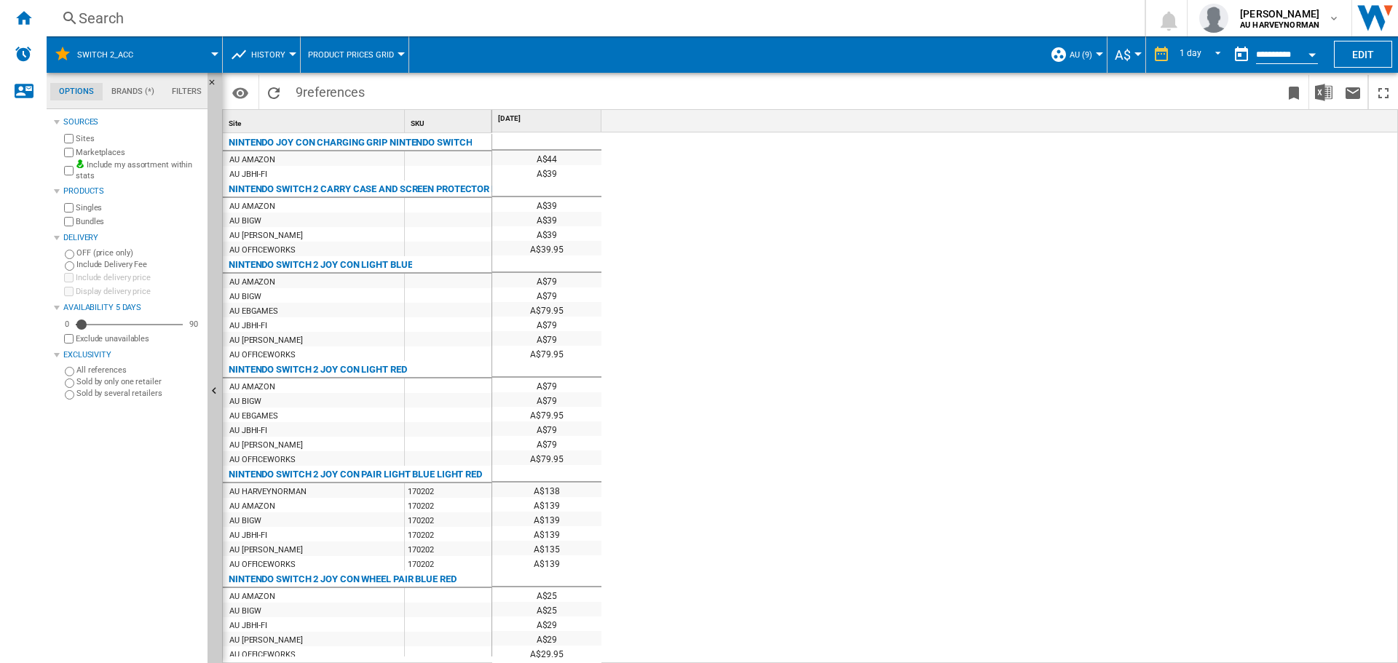
click at [280, 168] on div "AU JBHI-FI" at bounding box center [313, 173] width 181 height 15
click at [291, 184] on div "NINTENDO SWITCH 2 CARRY CASE AND SCREEN PROTECTOR BLACK" at bounding box center [361, 189] width 264 height 17
click at [291, 178] on div "AU JBHI-FI" at bounding box center [313, 173] width 181 height 15
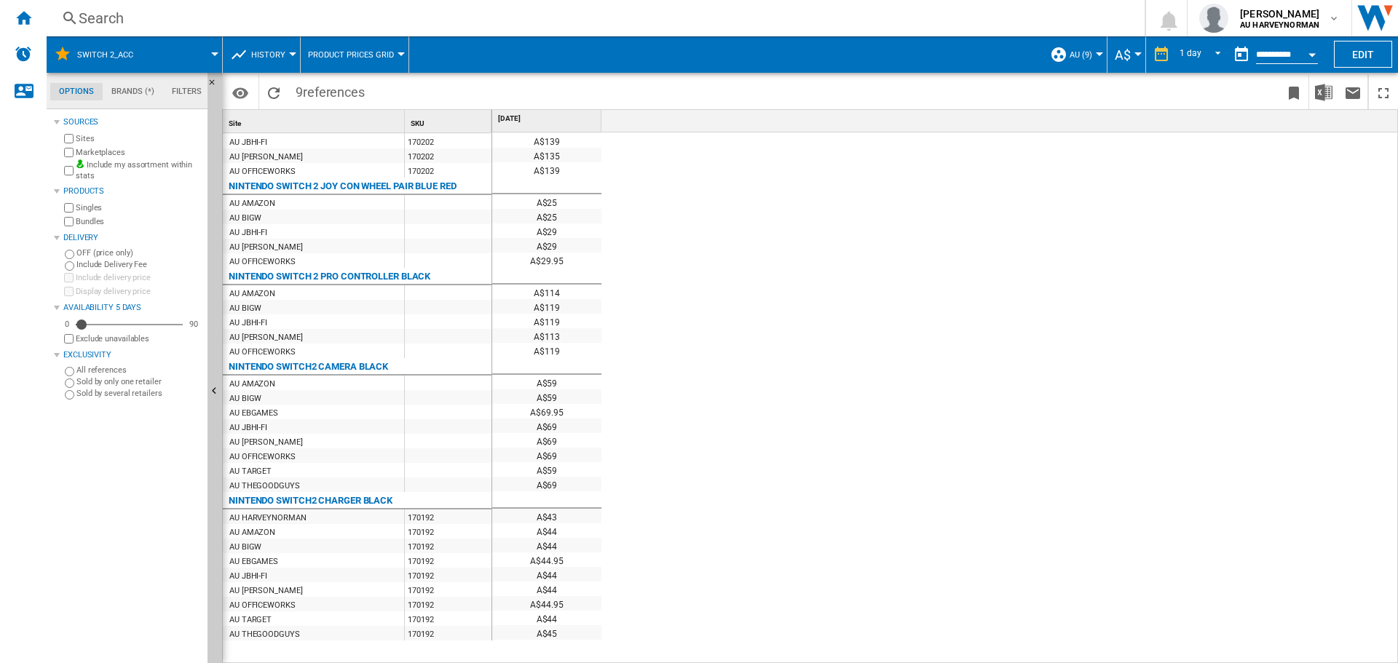
scroll to position [102, 0]
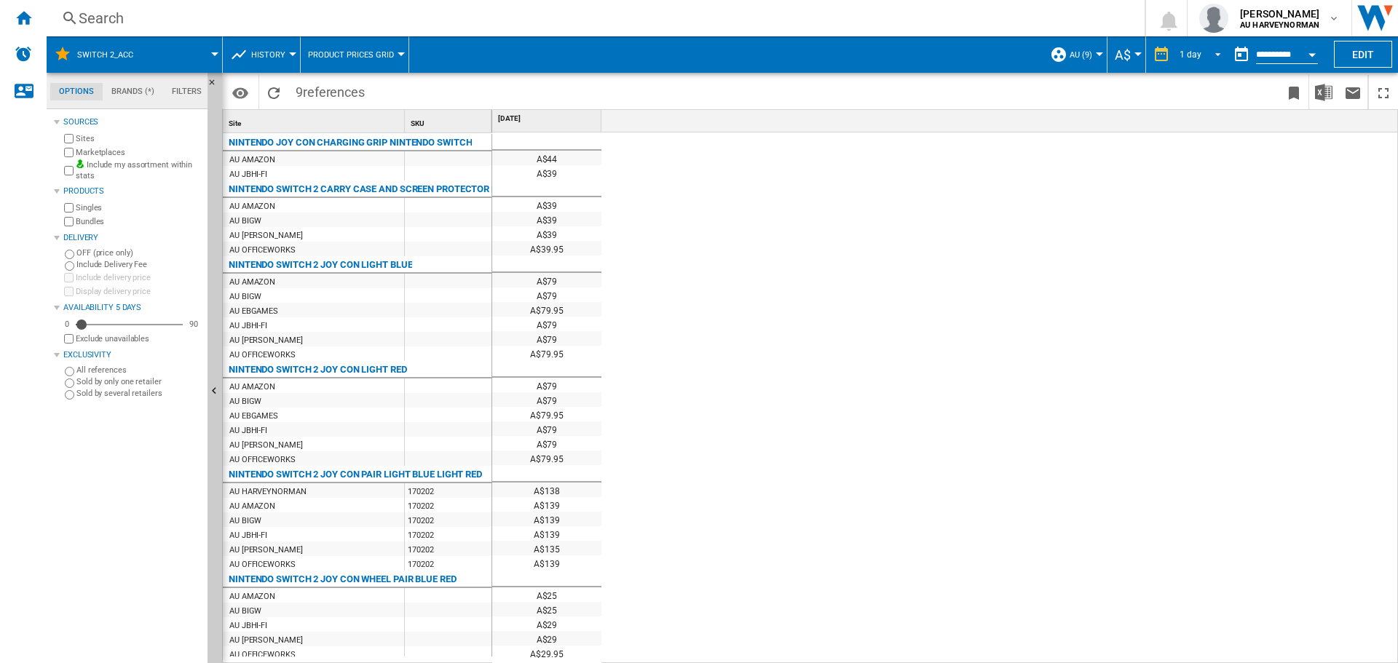
click at [1211, 54] on span "REPORTS.WIZARD.STEPS.REPORT.STEPS.REPORT_OPTIONS.PERIOD: 1 day" at bounding box center [1213, 53] width 17 height 13
click at [277, 51] on md-backdrop at bounding box center [699, 331] width 1398 height 663
click at [292, 52] on md-menu "History Price Price Matrix Price Ranking Analytics Base 100 Shared references C…" at bounding box center [262, 54] width 78 height 36
click at [273, 48] on button "History" at bounding box center [271, 54] width 41 height 36
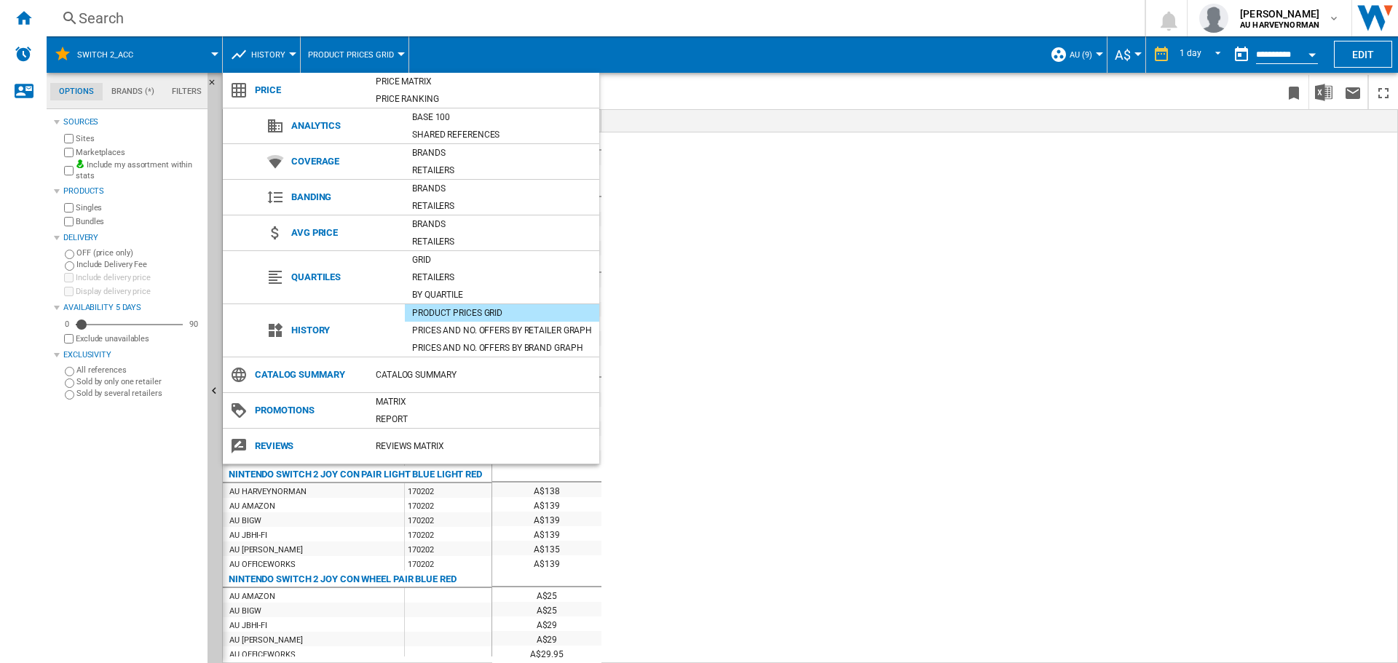
drag, startPoint x: 408, startPoint y: 80, endPoint x: 640, endPoint y: 141, distance: 239.4
click at [409, 81] on div "Price Matrix" at bounding box center [483, 81] width 231 height 15
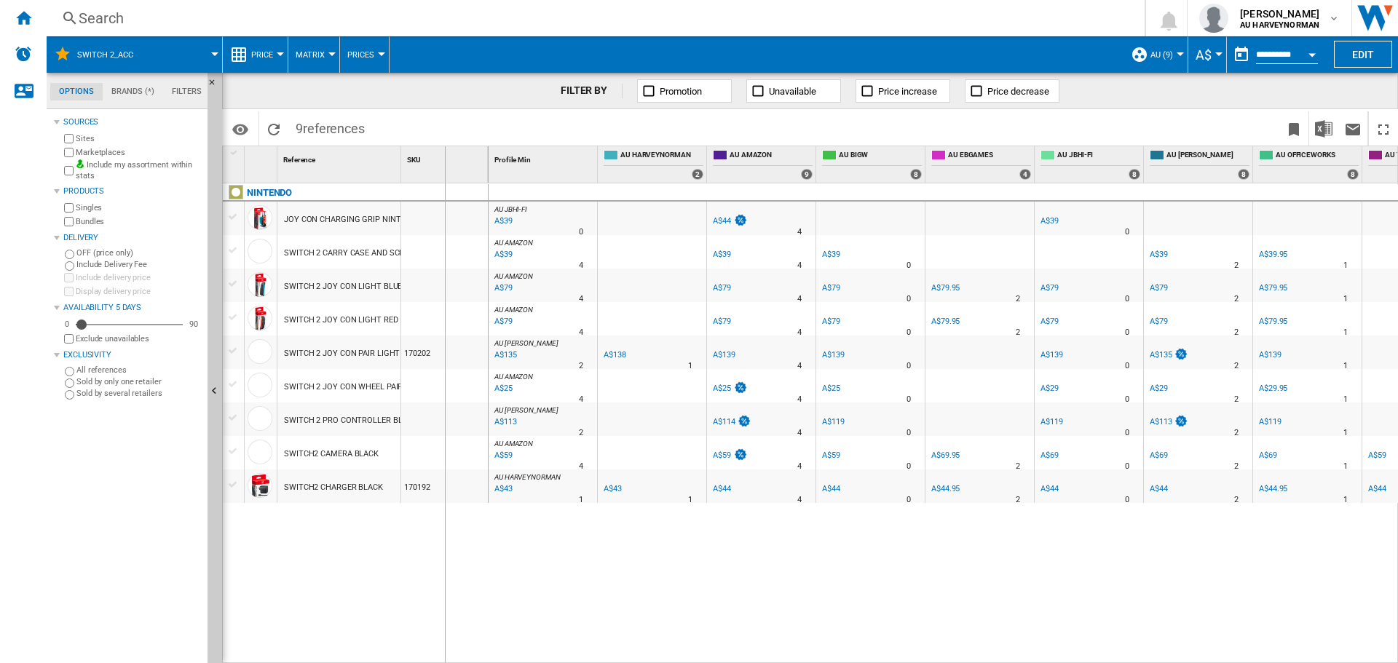
drag, startPoint x: 404, startPoint y: 165, endPoint x: 444, endPoint y: 167, distance: 40.1
click at [444, 167] on div "SKU 1" at bounding box center [444, 164] width 87 height 36
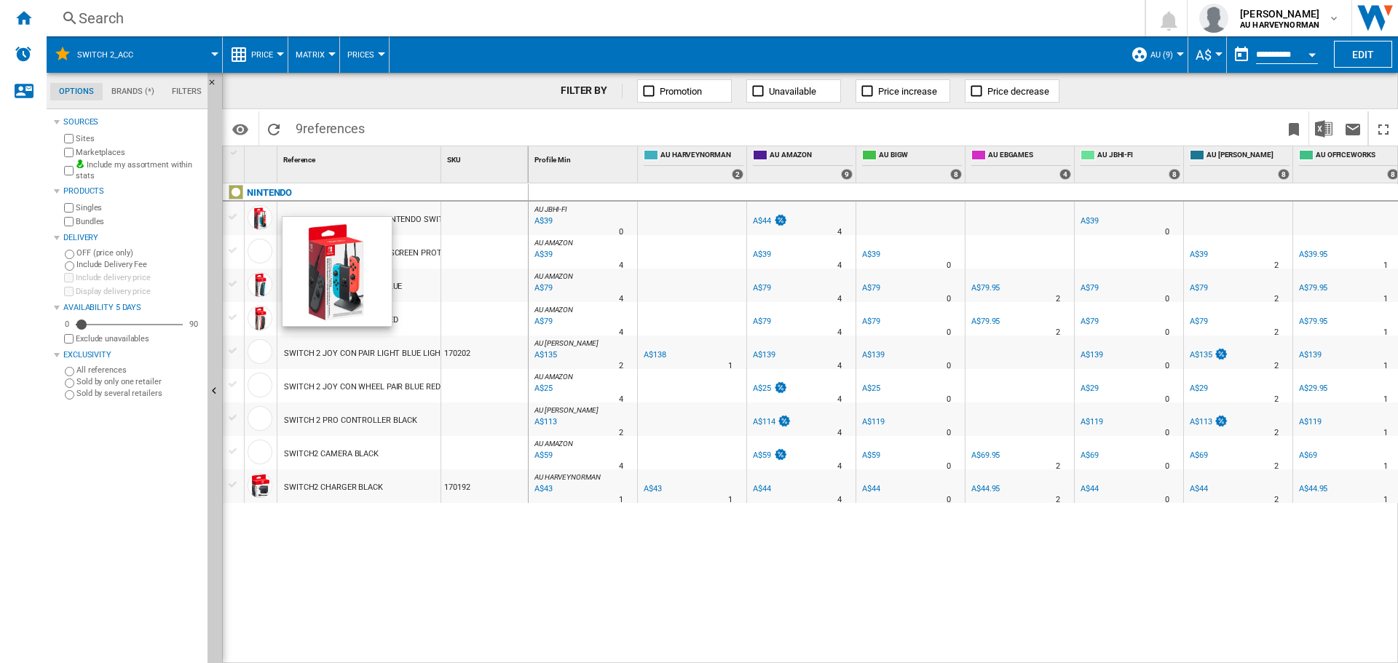
click at [257, 226] on div at bounding box center [260, 217] width 25 height 25
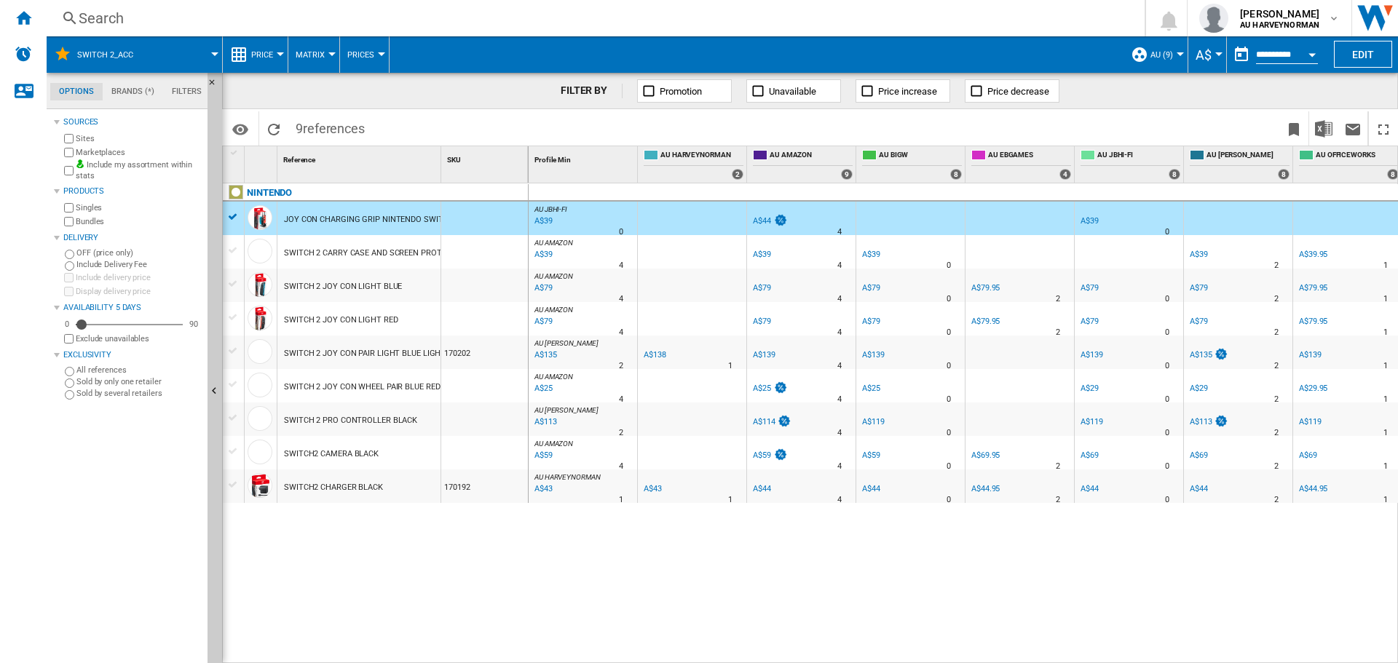
click at [1093, 221] on div "A$39" at bounding box center [1089, 220] width 18 height 9
click at [21, 28] on div "Home" at bounding box center [23, 18] width 47 height 36
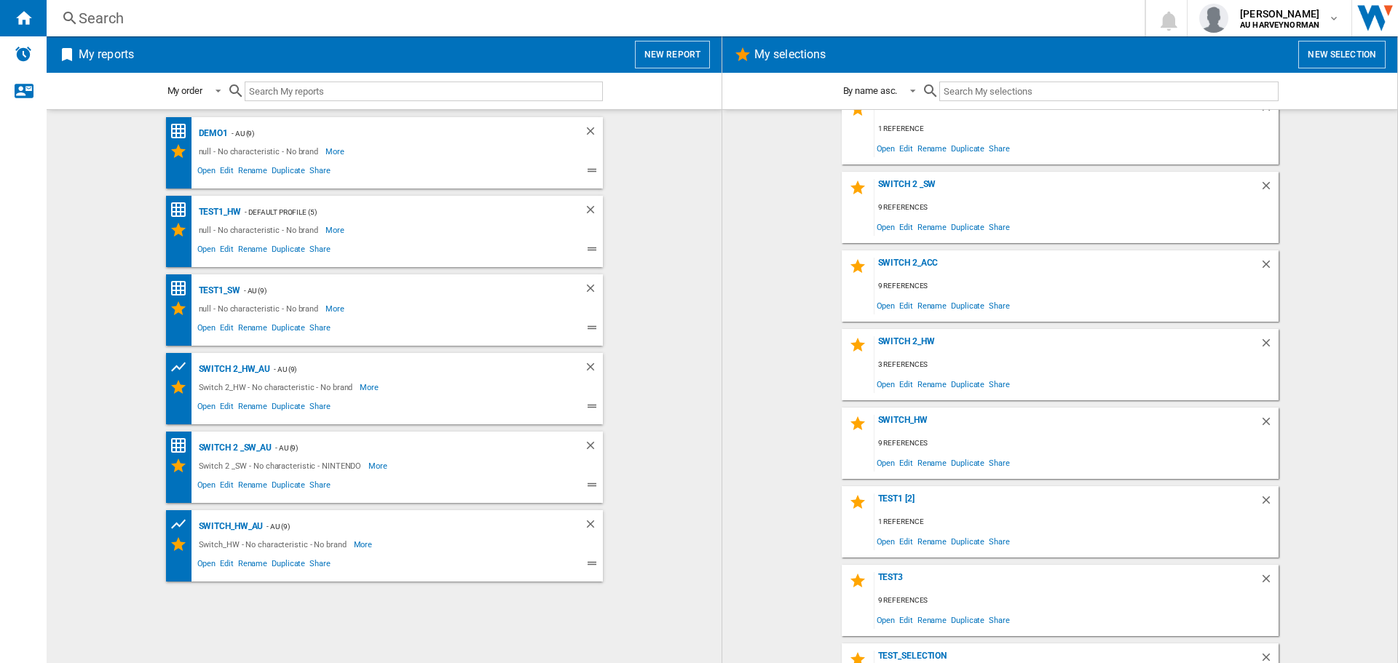
scroll to position [364, 0]
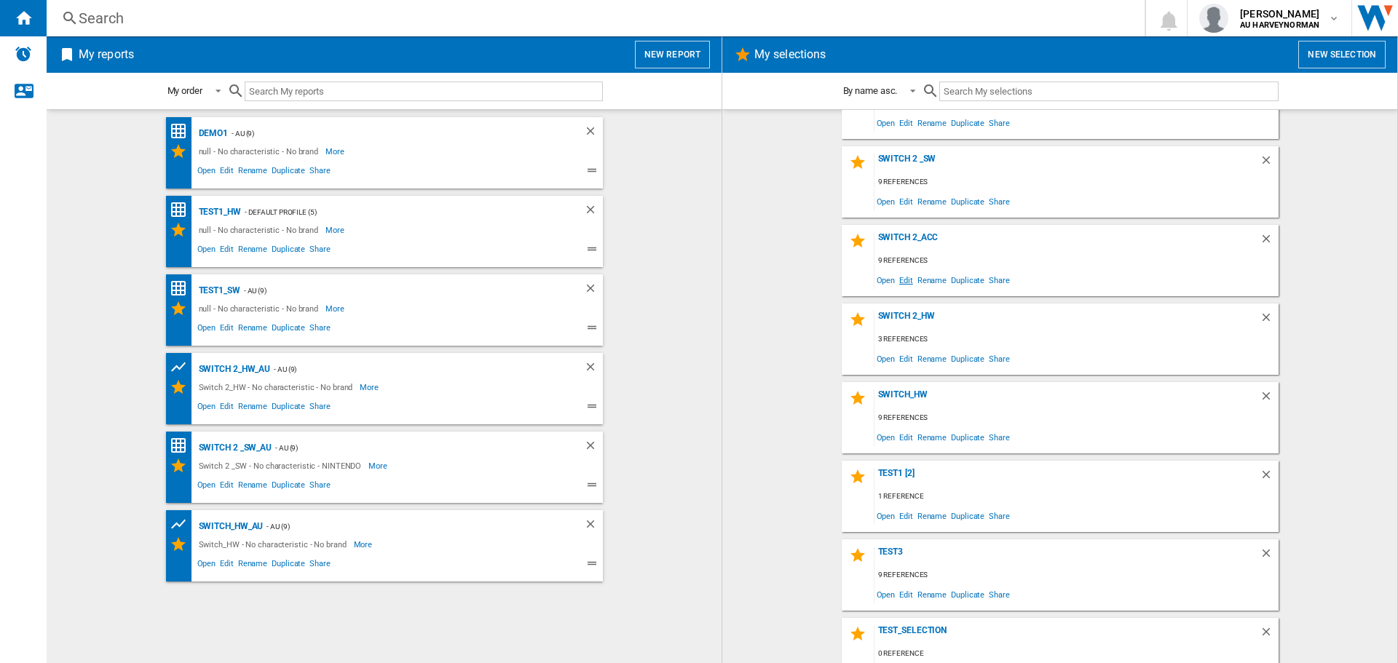
click at [903, 282] on span "Edit" at bounding box center [906, 280] width 18 height 20
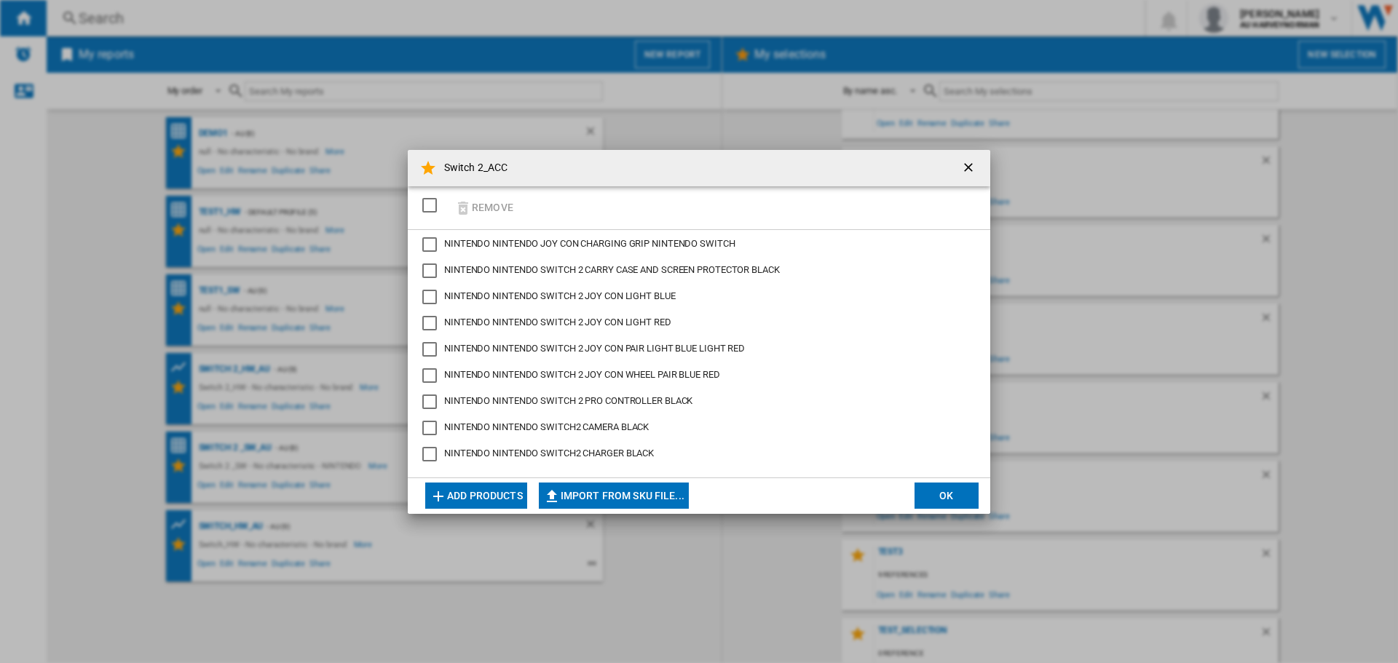
click at [598, 240] on span "NINTENDO NINTENDO JOY CON CHARGING GRIP NINTENDO SWITCH" at bounding box center [589, 243] width 291 height 11
click at [475, 209] on button "Remove" at bounding box center [484, 208] width 68 height 34
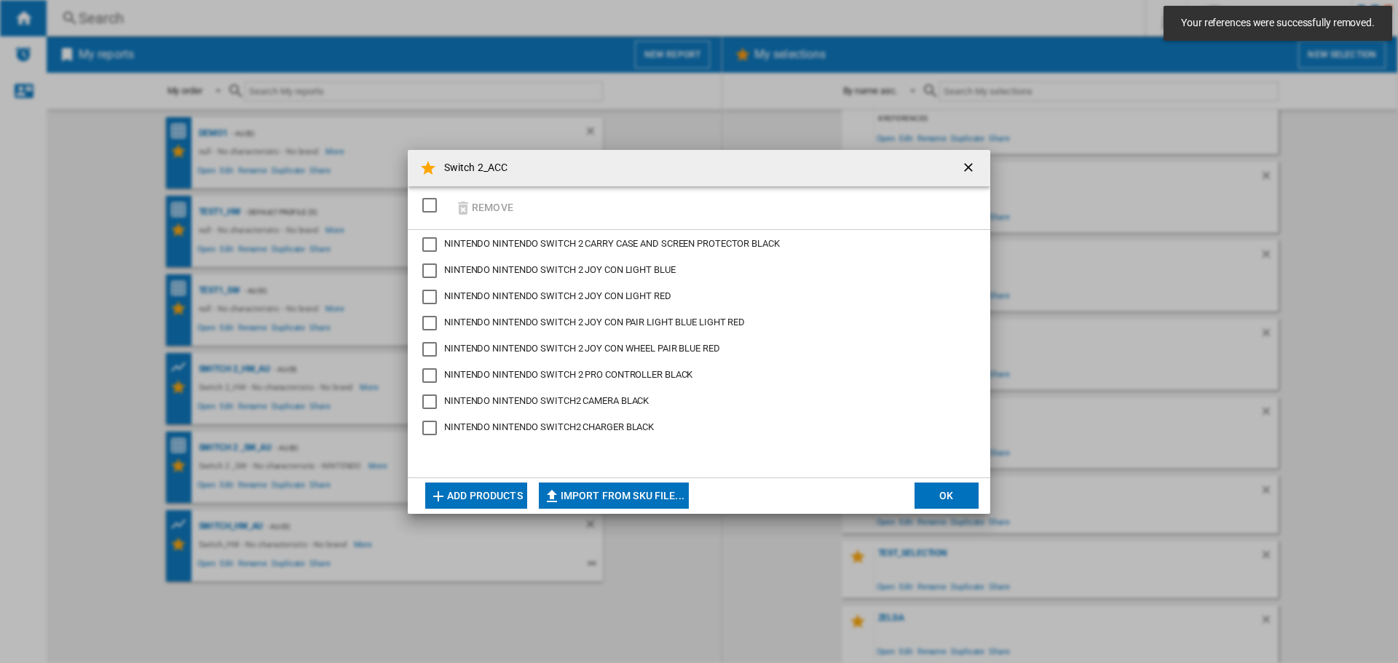
scroll to position [469, 0]
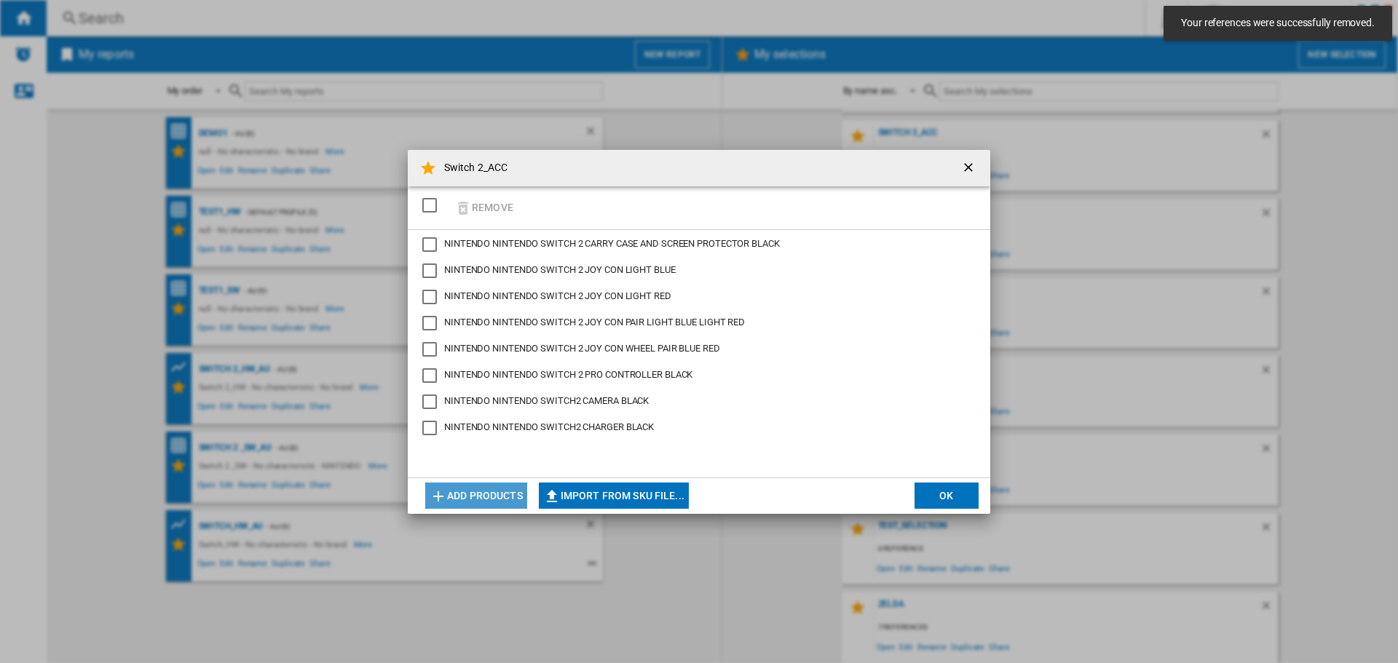
click at [495, 502] on button "Add products" at bounding box center [476, 496] width 102 height 26
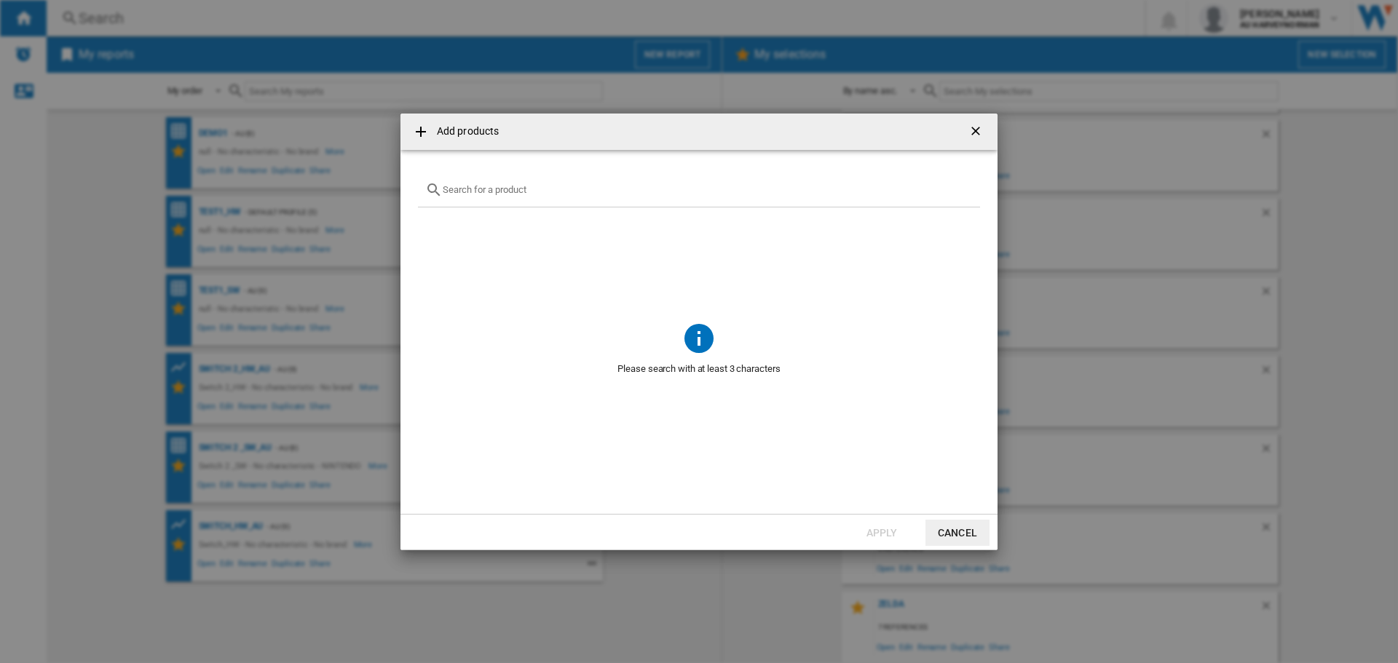
click at [513, 194] on input "Add products ..." at bounding box center [708, 189] width 530 height 11
type input "joy con 2"
click at [434, 227] on div "Select" at bounding box center [436, 224] width 15 height 15
click at [871, 540] on button "Apply" at bounding box center [882, 533] width 64 height 26
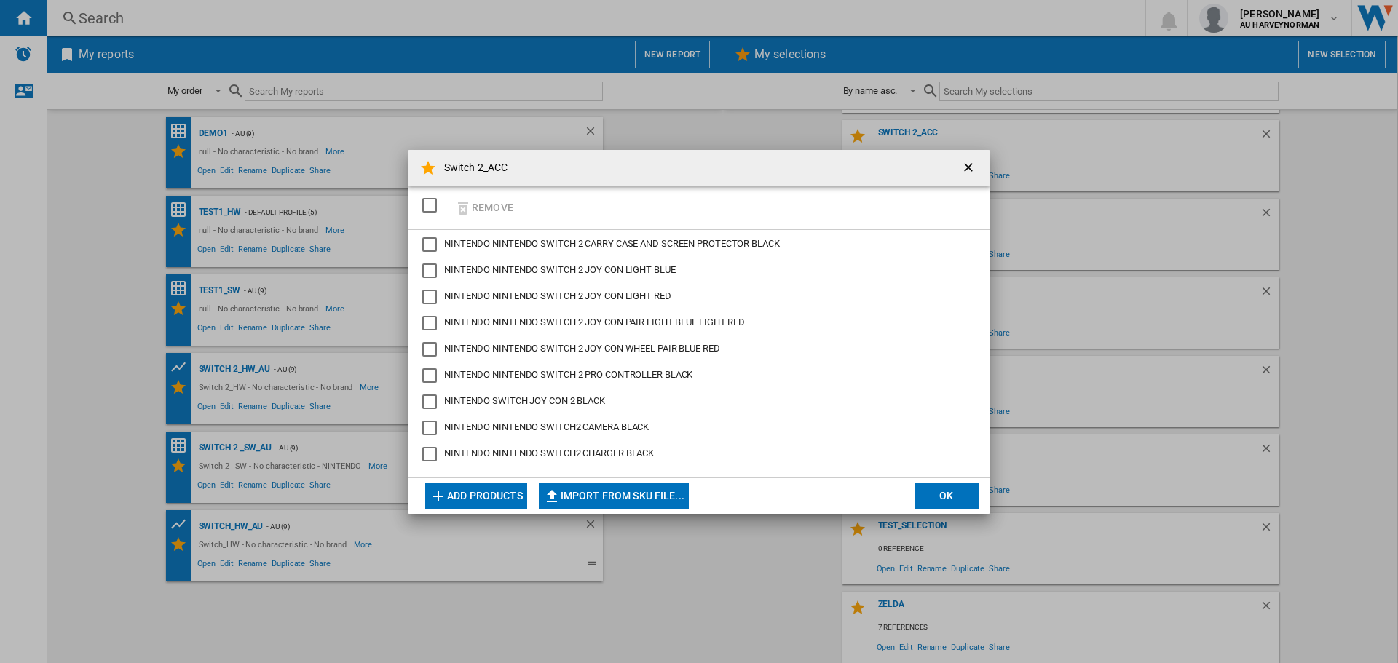
click at [943, 495] on button "OK" at bounding box center [946, 496] width 64 height 26
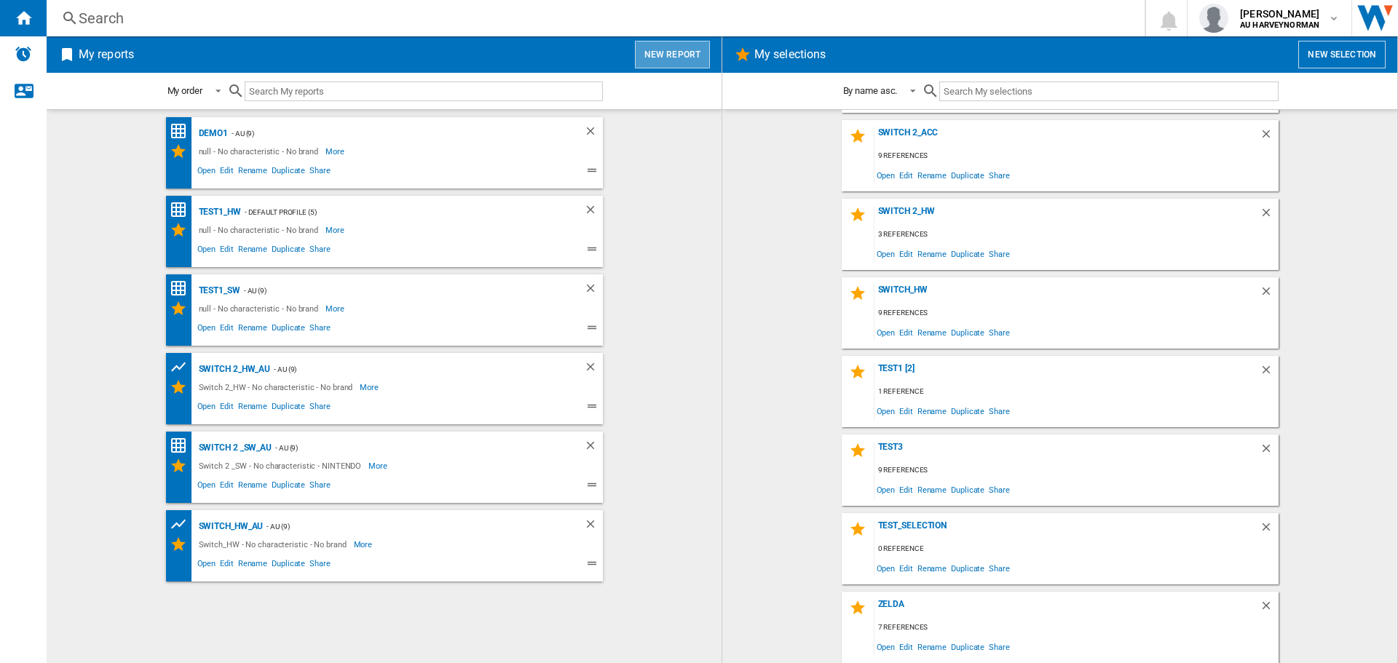
click at [694, 50] on button "New report" at bounding box center [672, 55] width 75 height 28
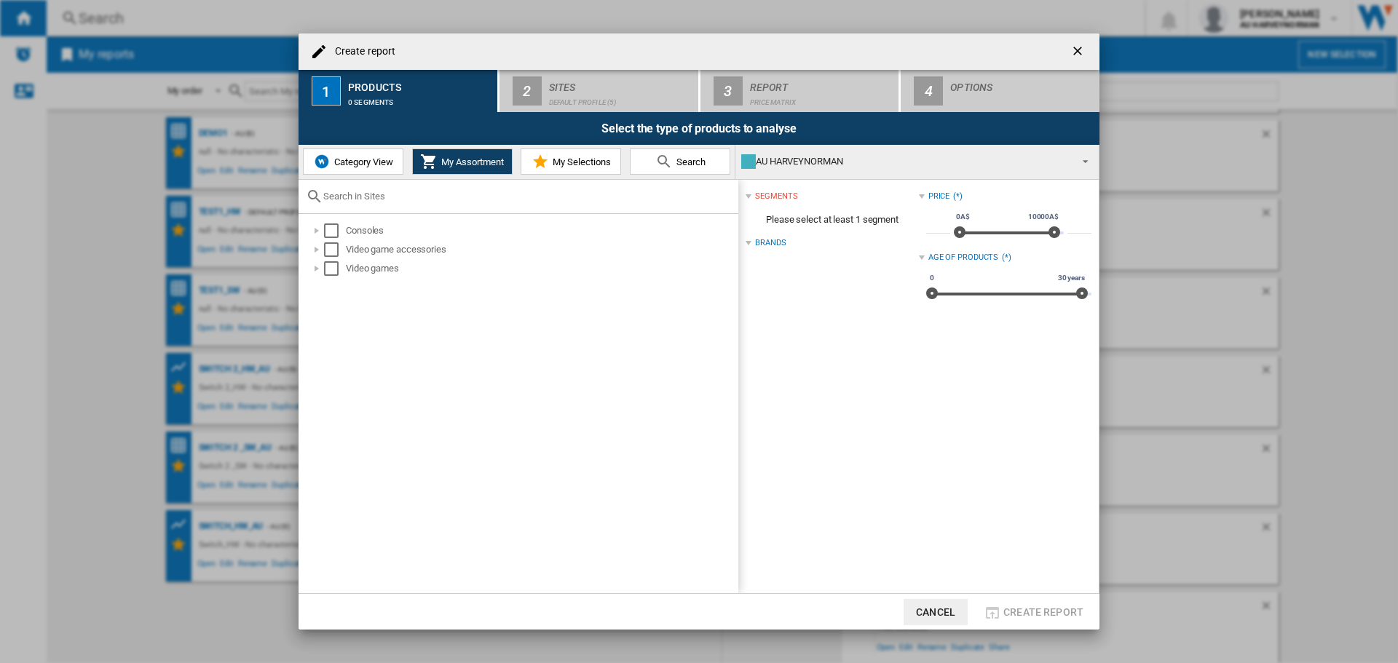
click at [555, 157] on span "My Selections" at bounding box center [580, 162] width 62 height 11
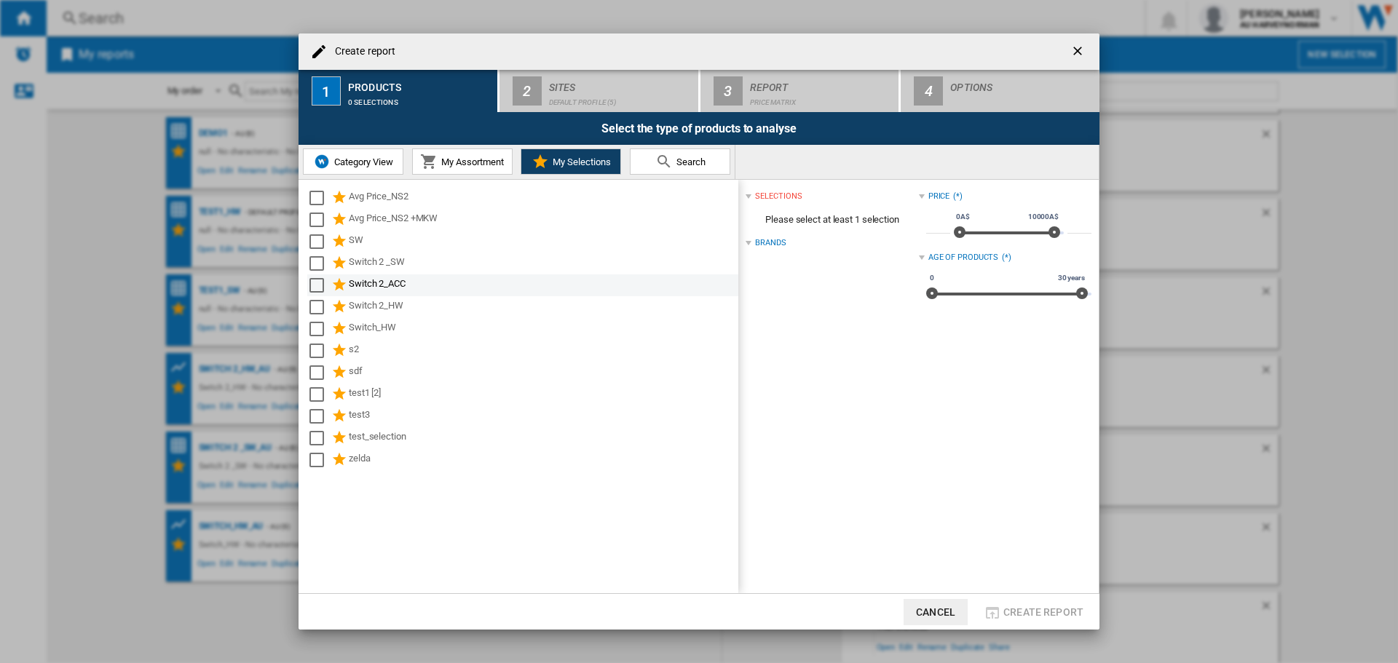
click at [368, 282] on div "Switch 2_ACC" at bounding box center [542, 285] width 387 height 17
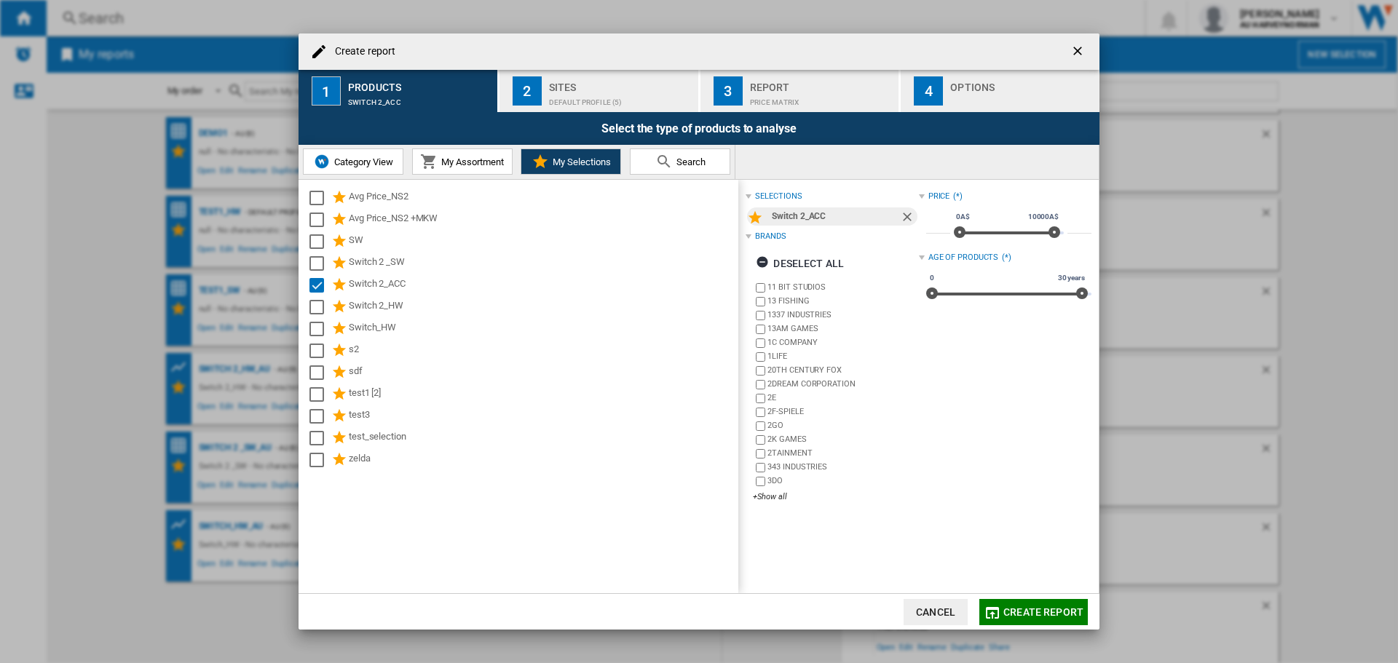
click at [634, 93] on div "Default profile (5)" at bounding box center [620, 98] width 143 height 15
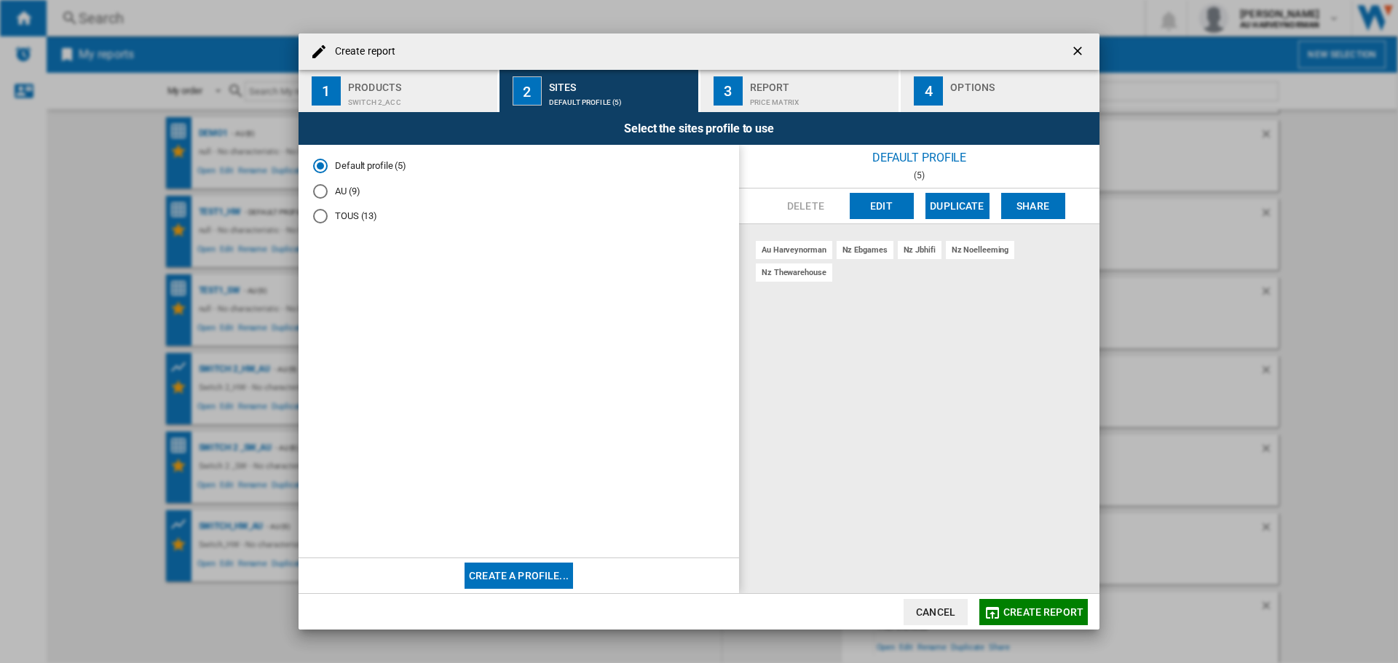
click at [350, 192] on md-radio-button "AU (9)" at bounding box center [518, 191] width 411 height 14
click at [1009, 619] on button "Create report" at bounding box center [1033, 612] width 108 height 26
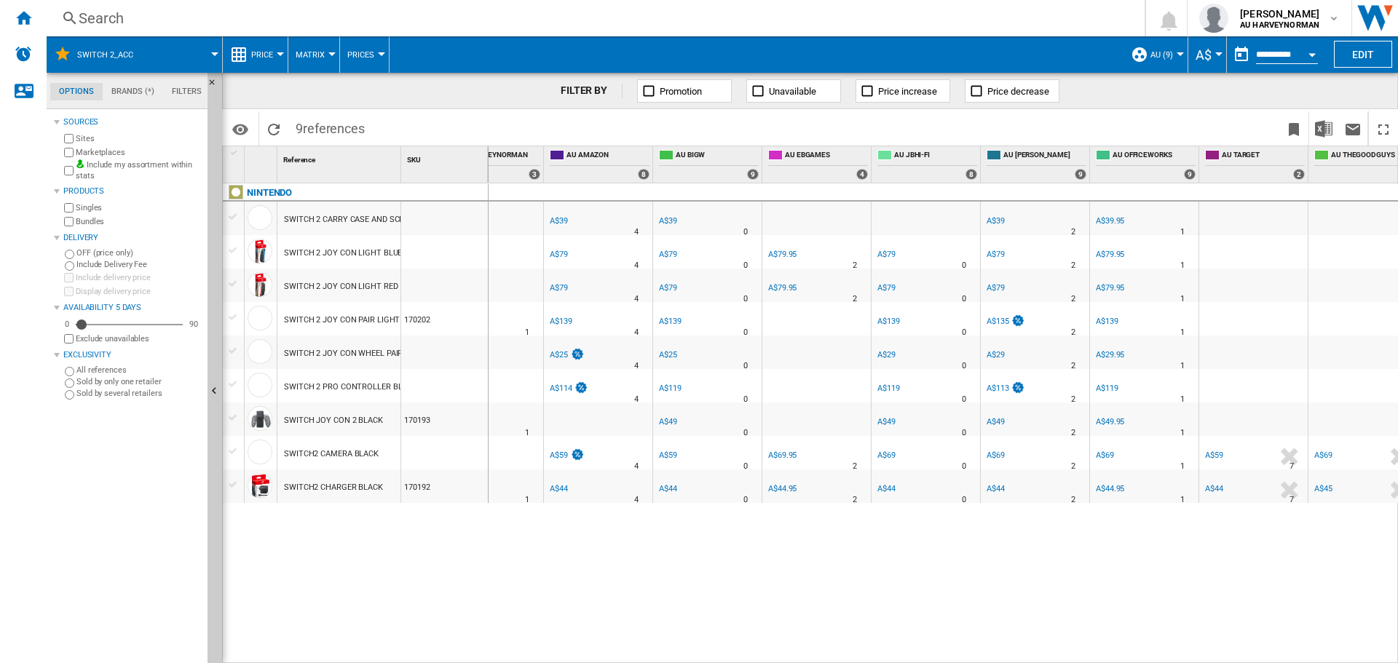
scroll to position [0, 182]
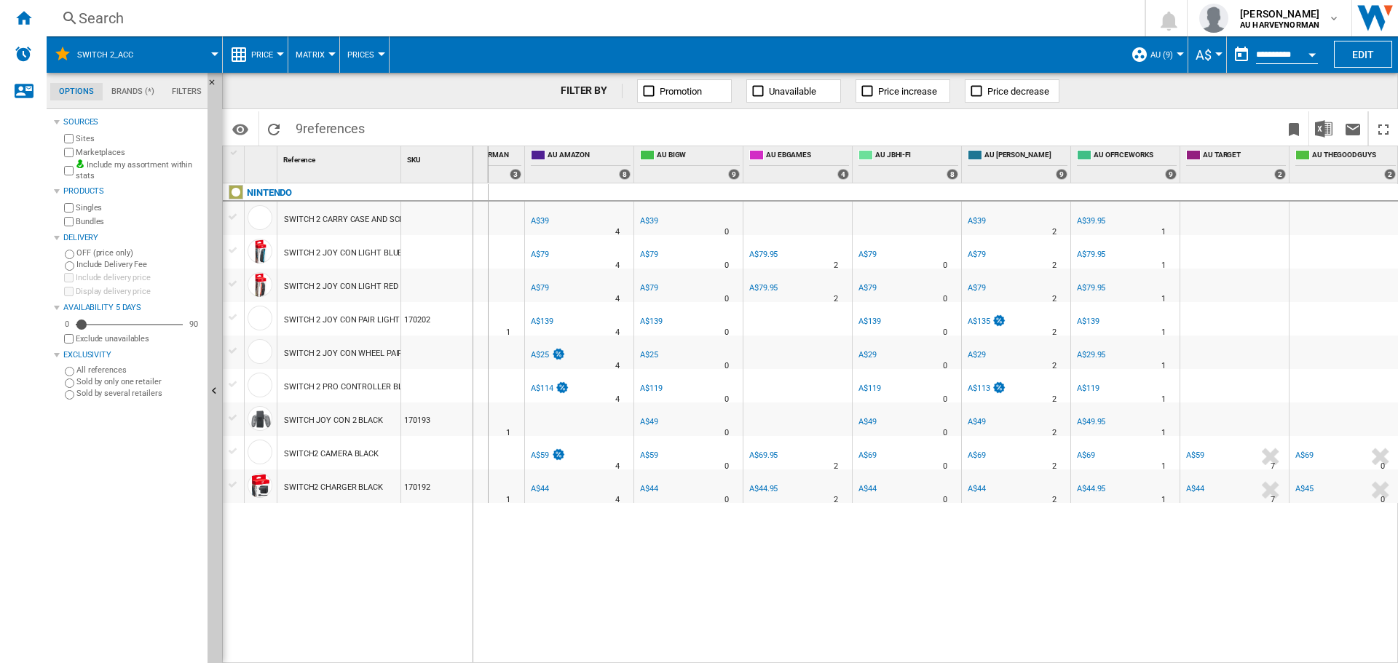
drag, startPoint x: 403, startPoint y: 167, endPoint x: 472, endPoint y: 171, distance: 69.3
click at [472, 171] on div "SKU 1" at bounding box center [444, 164] width 87 height 36
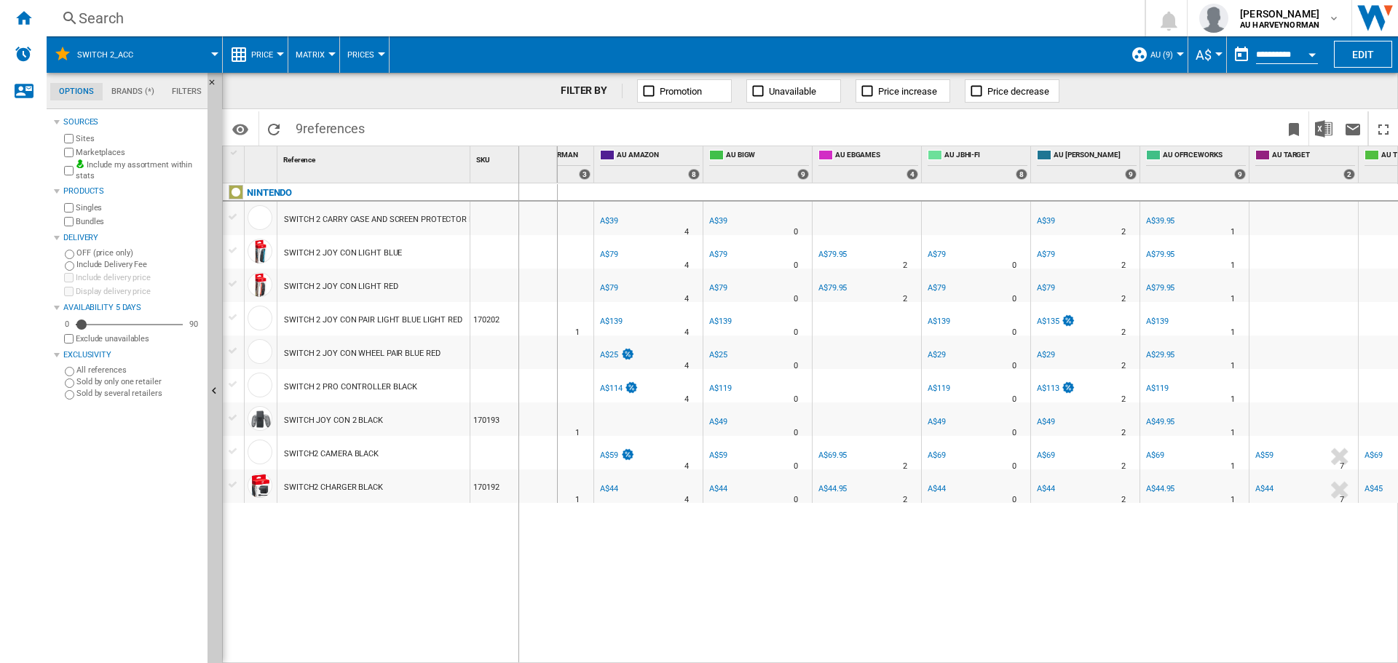
drag, startPoint x: 472, startPoint y: 171, endPoint x: 523, endPoint y: 174, distance: 51.8
click at [523, 174] on div "SKU 1" at bounding box center [513, 164] width 87 height 36
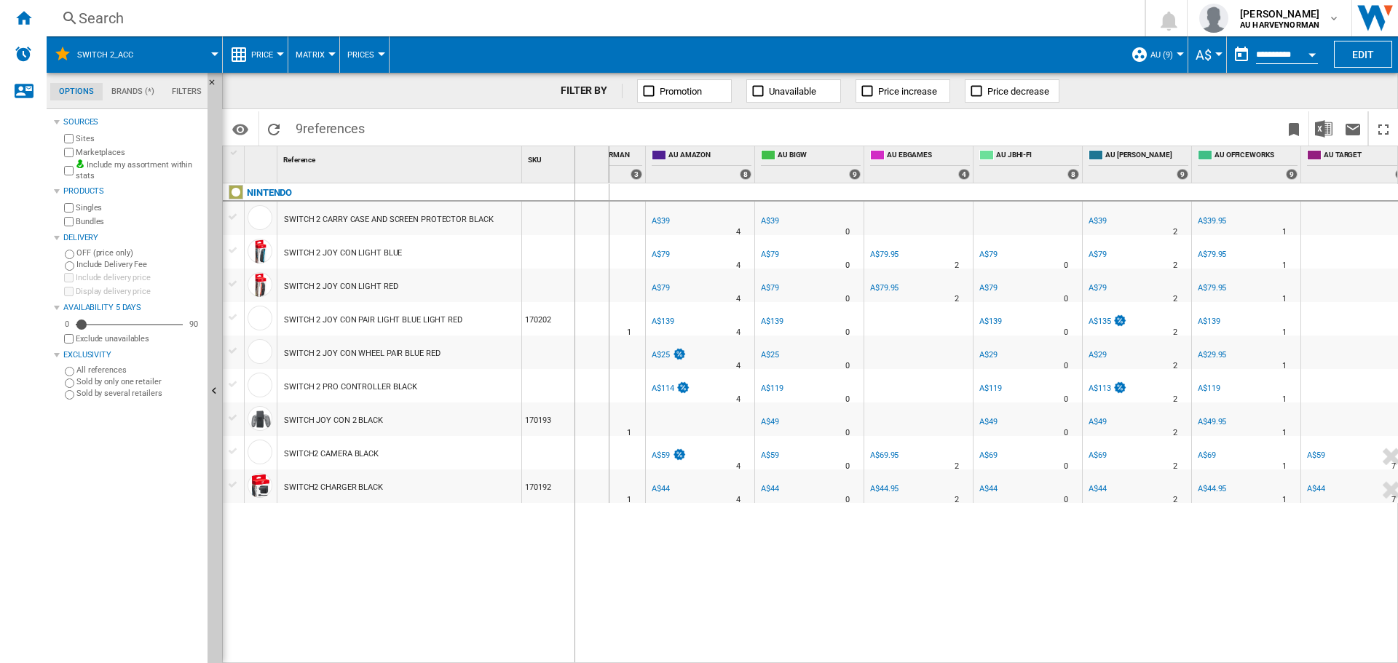
drag, startPoint x: 607, startPoint y: 162, endPoint x: 574, endPoint y: 162, distance: 33.5
click at [574, 162] on div "SKU 1" at bounding box center [565, 164] width 87 height 36
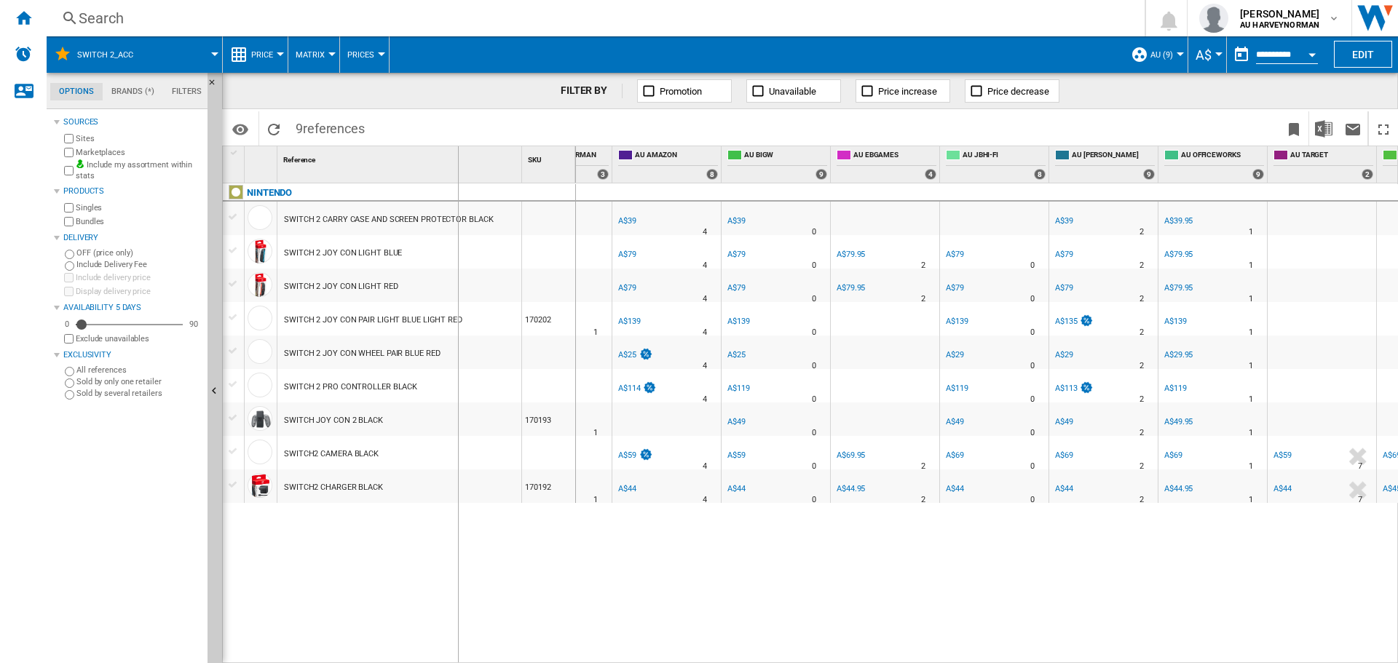
drag, startPoint x: 519, startPoint y: 159, endPoint x: 457, endPoint y: 165, distance: 62.2
click at [457, 165] on div "Reference 1" at bounding box center [399, 164] width 245 height 36
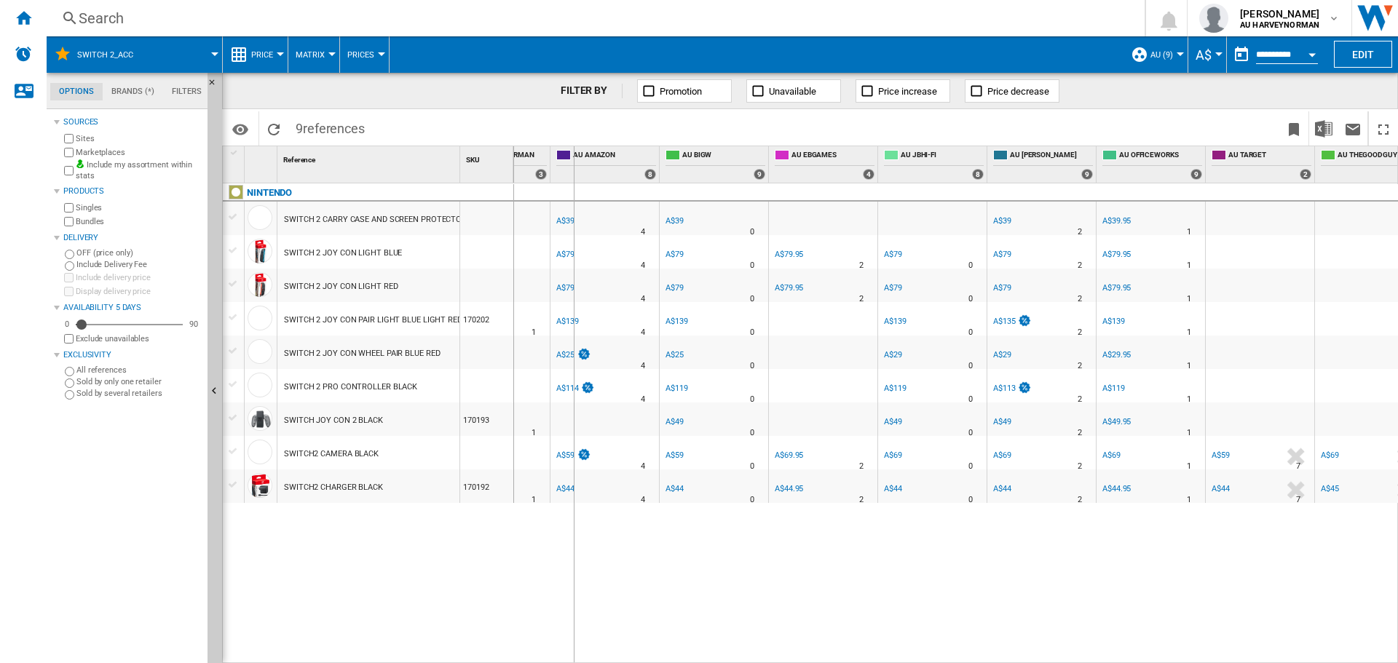
drag, startPoint x: 552, startPoint y: 161, endPoint x: 573, endPoint y: 162, distance: 21.2
click at [573, 162] on div "AU AMAZON 8" at bounding box center [604, 164] width 109 height 36
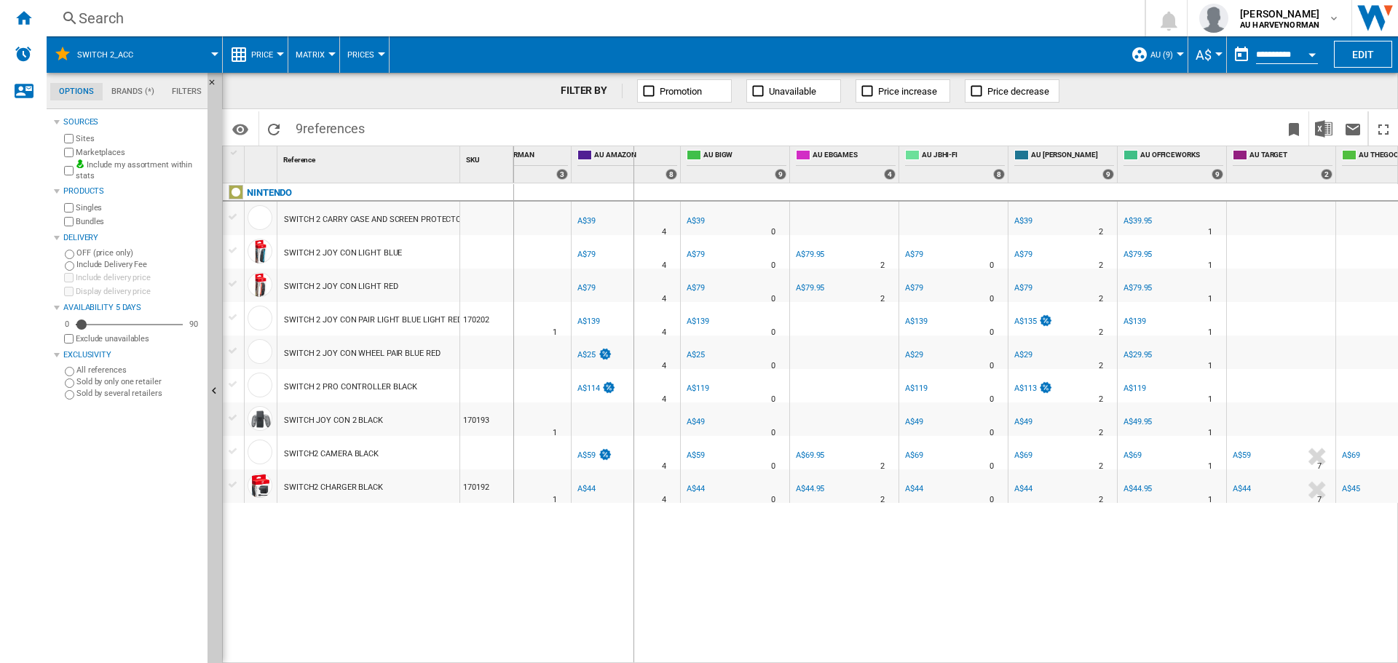
drag, startPoint x: 573, startPoint y: 162, endPoint x: 633, endPoint y: 164, distance: 59.7
click at [633, 164] on div "AU AMAZON 8" at bounding box center [625, 164] width 109 height 36
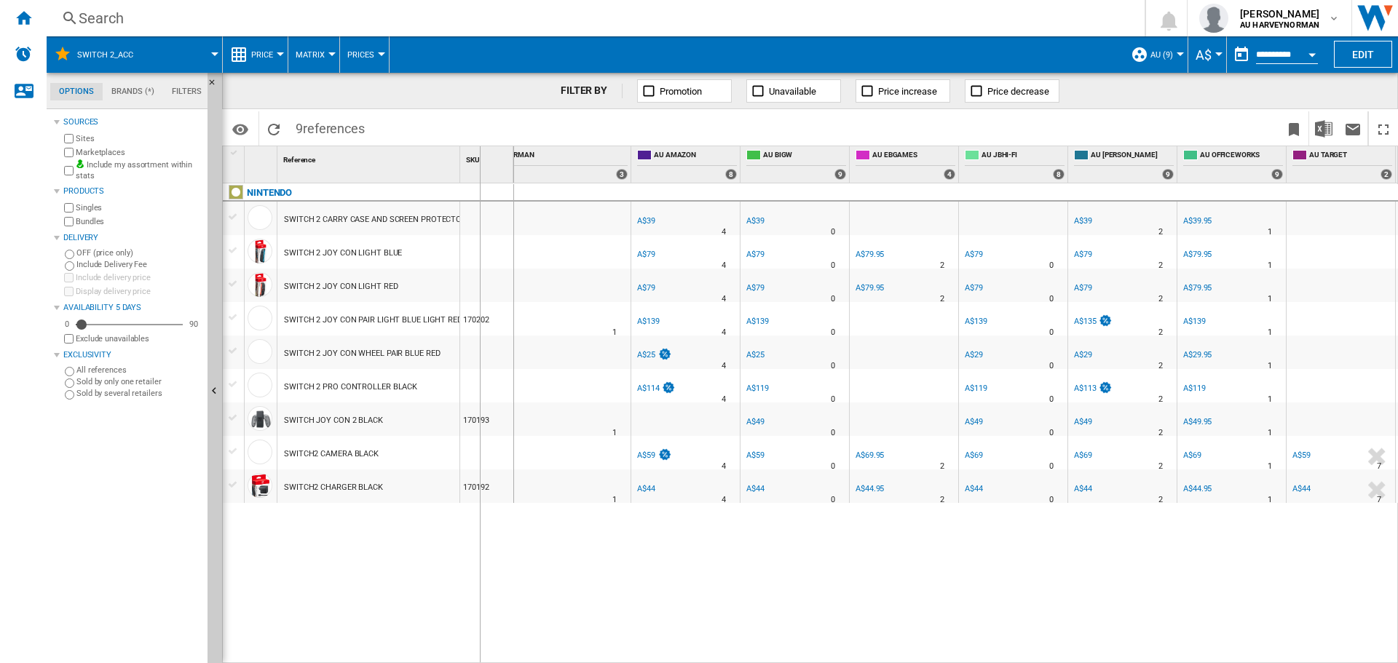
drag, startPoint x: 511, startPoint y: 154, endPoint x: 297, endPoint y: 171, distance: 214.7
click at [297, 171] on div "1 Reference 1 SKU 1" at bounding box center [368, 164] width 291 height 36
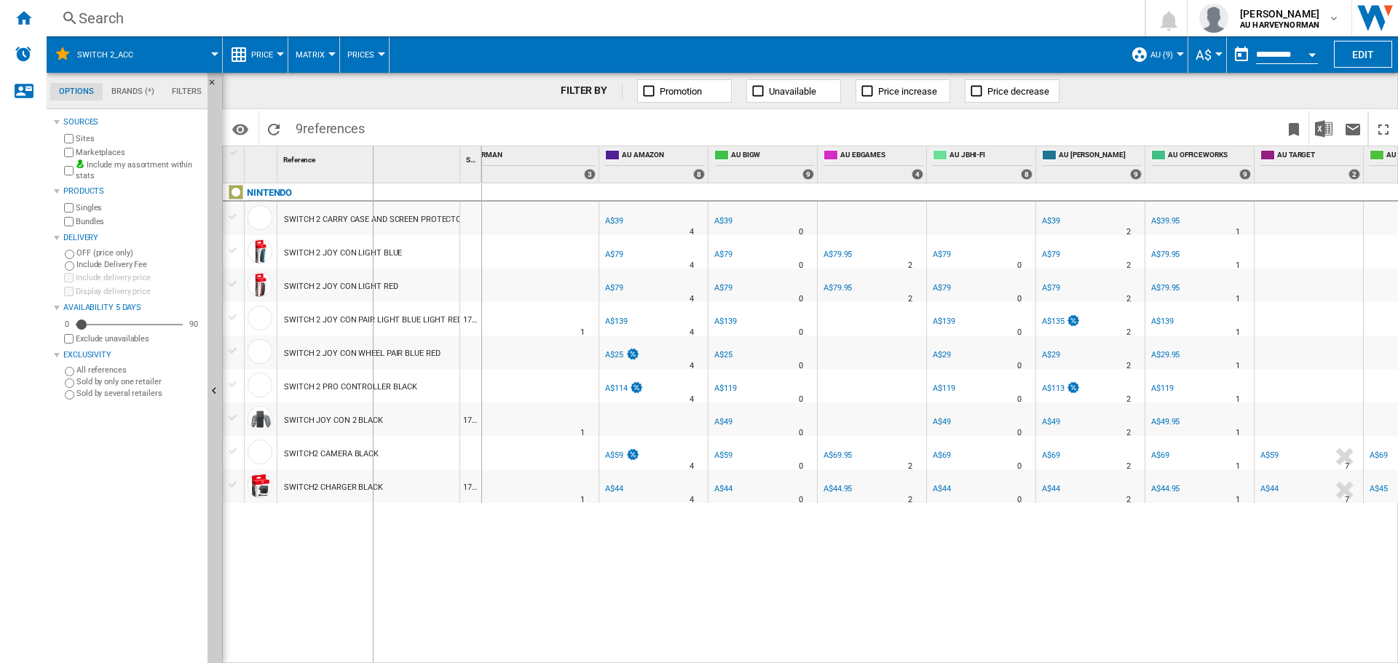
drag, startPoint x: 459, startPoint y: 165, endPoint x: 372, endPoint y: 167, distance: 86.6
click at [372, 167] on div "Reference 1" at bounding box center [368, 164] width 183 height 36
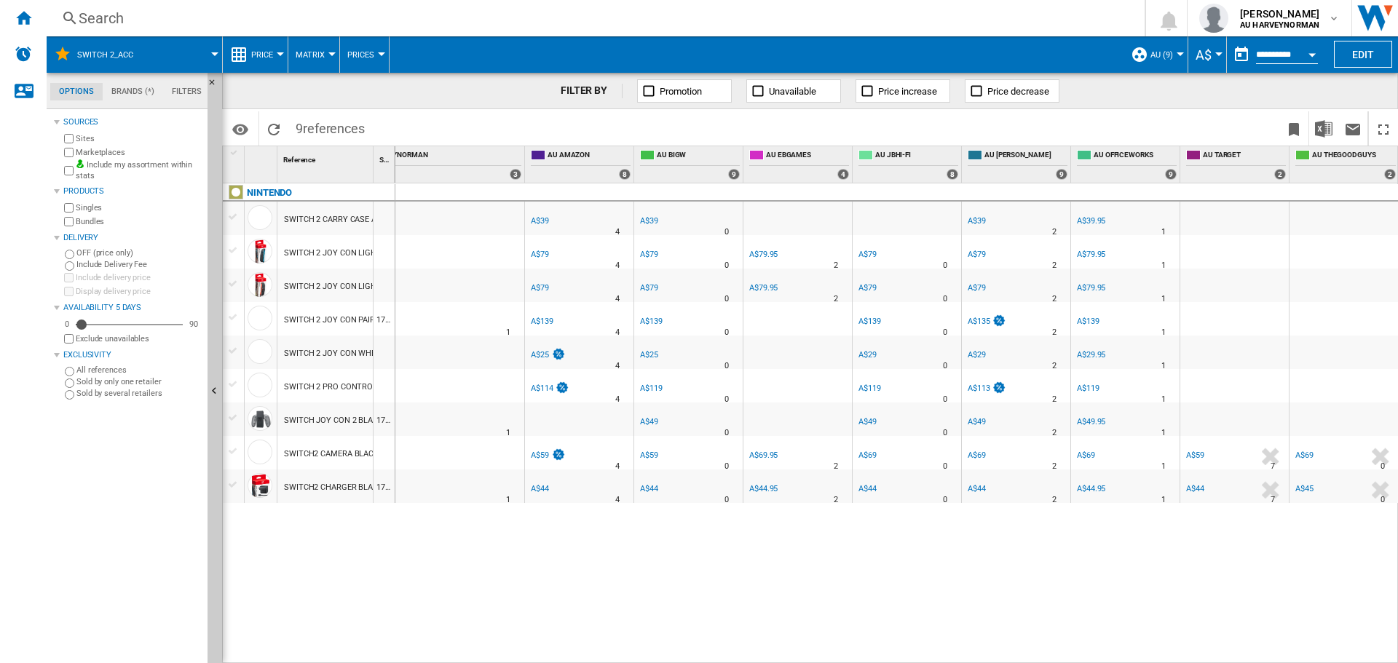
click at [420, 156] on span "AU HARVEYNORMAN" at bounding box center [439, 156] width 164 height 12
drag, startPoint x: 392, startPoint y: 175, endPoint x: 432, endPoint y: 175, distance: 40.0
click at [432, 175] on div "1 Reference 1 SKU 1 NINTENDO SWITCH 2 CARRY CASE AND SCREEN PROTECTOR BLACK SWI…" at bounding box center [810, 404] width 1174 height 516
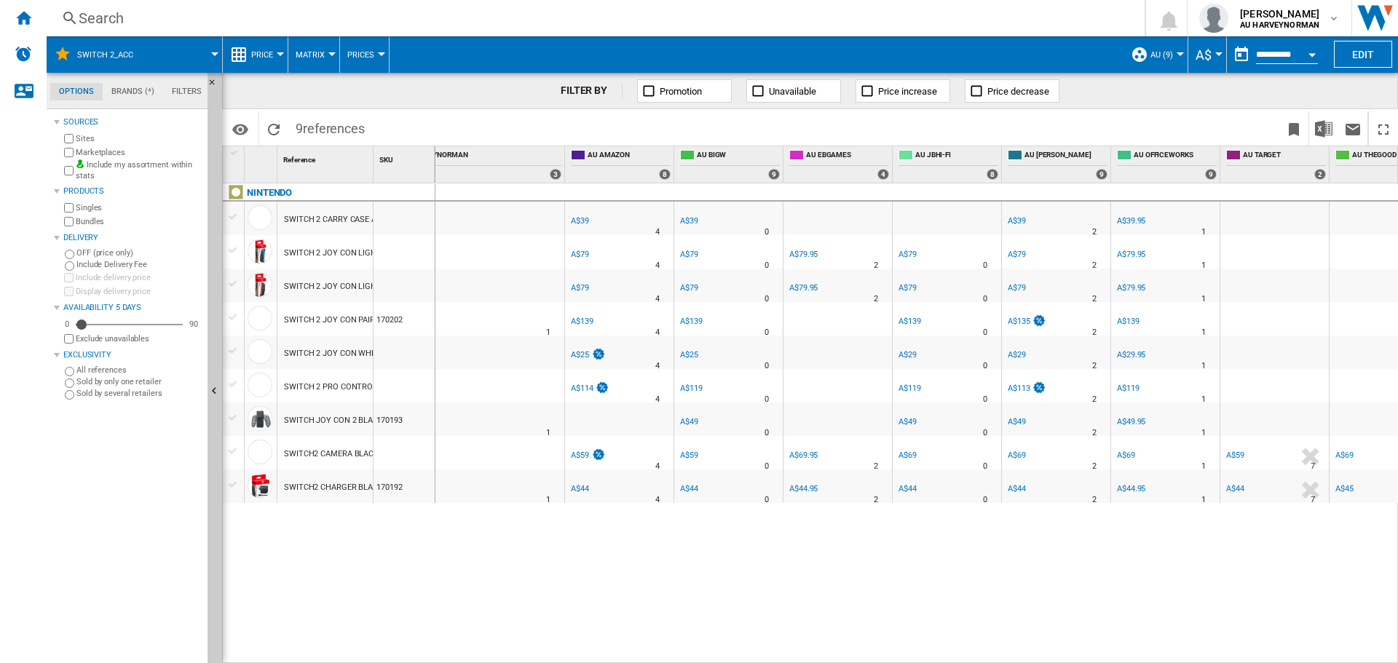
click at [278, 51] on button "Price" at bounding box center [265, 54] width 29 height 36
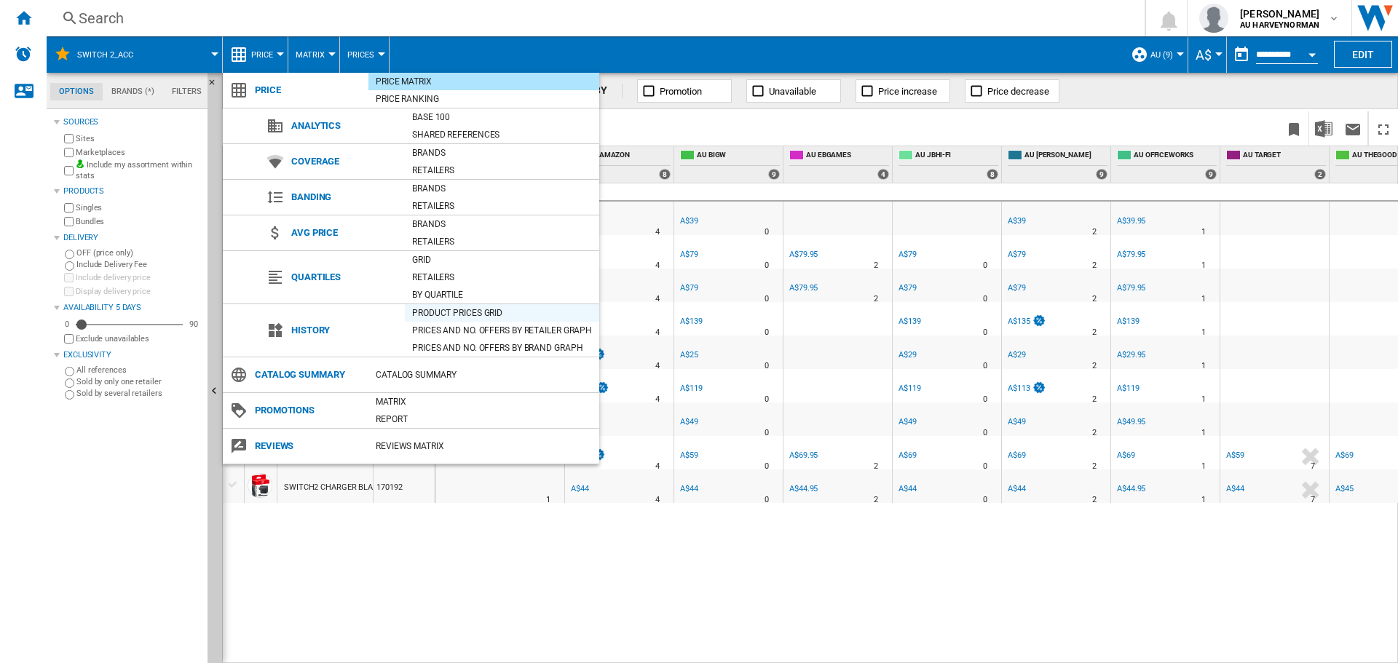
click at [448, 312] on div "Product prices grid" at bounding box center [502, 313] width 194 height 15
